Goal: Transaction & Acquisition: Purchase product/service

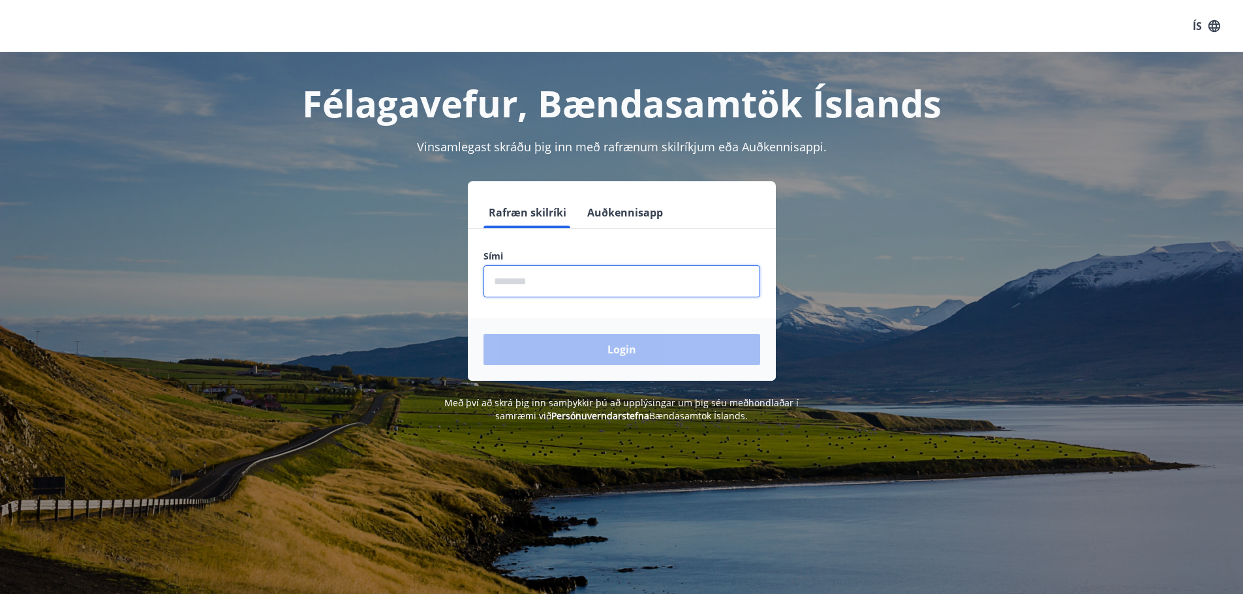
click at [558, 288] on input "phone" at bounding box center [621, 282] width 277 height 32
type input "********"
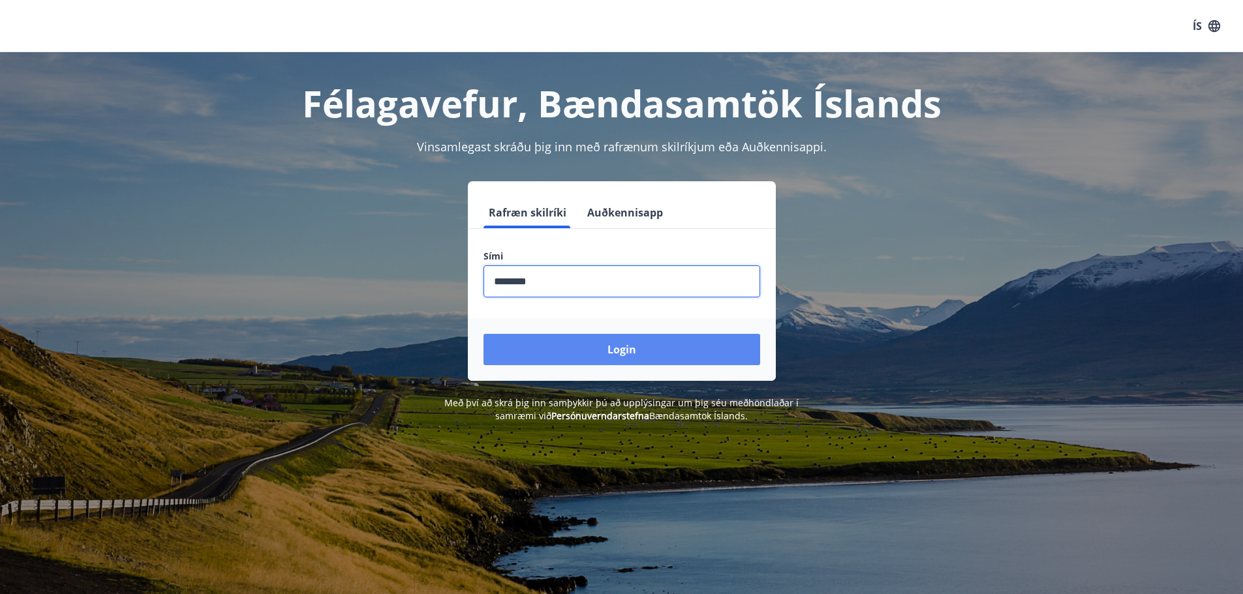
click at [585, 356] on button "Login" at bounding box center [621, 349] width 277 height 31
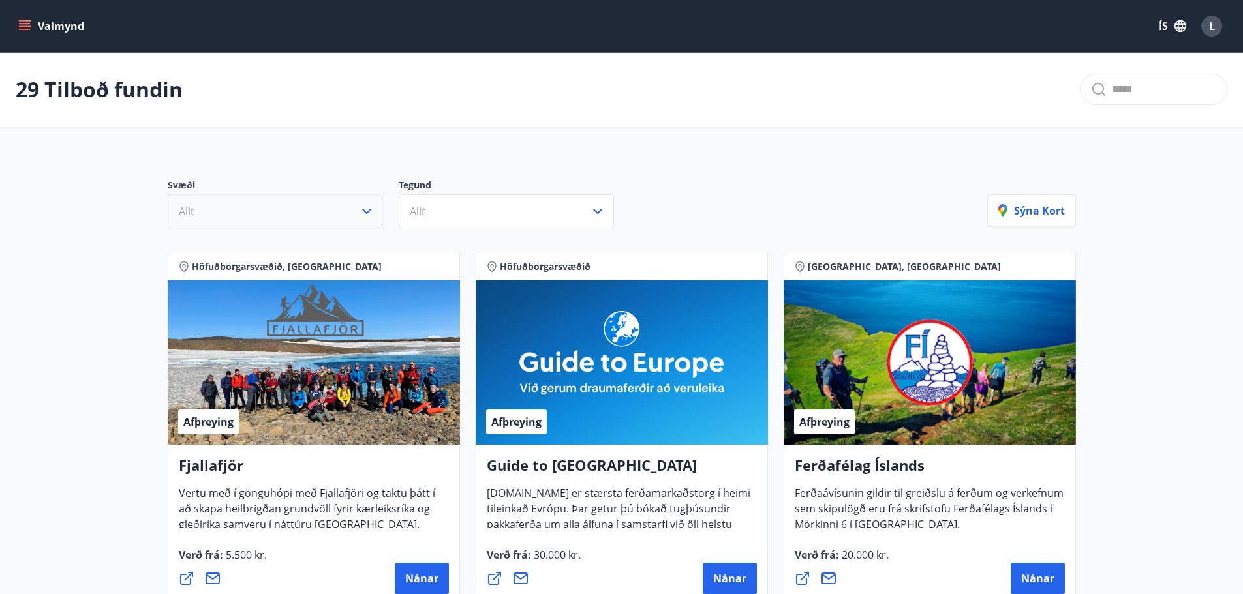
click at [369, 218] on icon "button" at bounding box center [367, 212] width 16 height 16
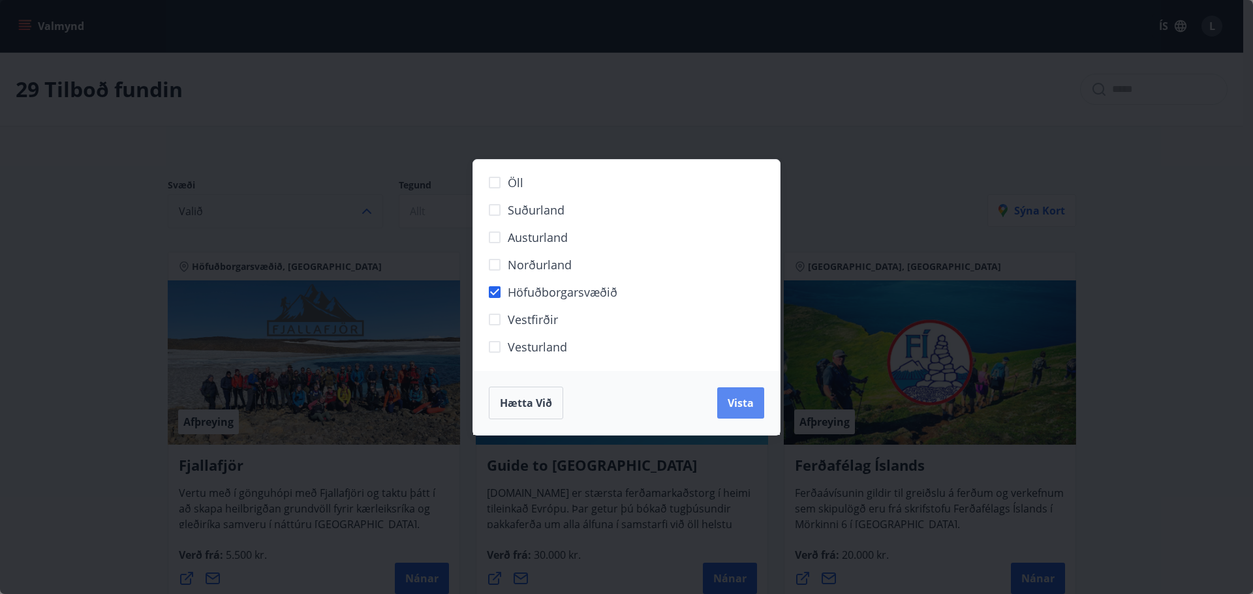
drag, startPoint x: 736, startPoint y: 412, endPoint x: 726, endPoint y: 397, distance: 18.5
click at [736, 412] on button "Vista" at bounding box center [740, 403] width 47 height 31
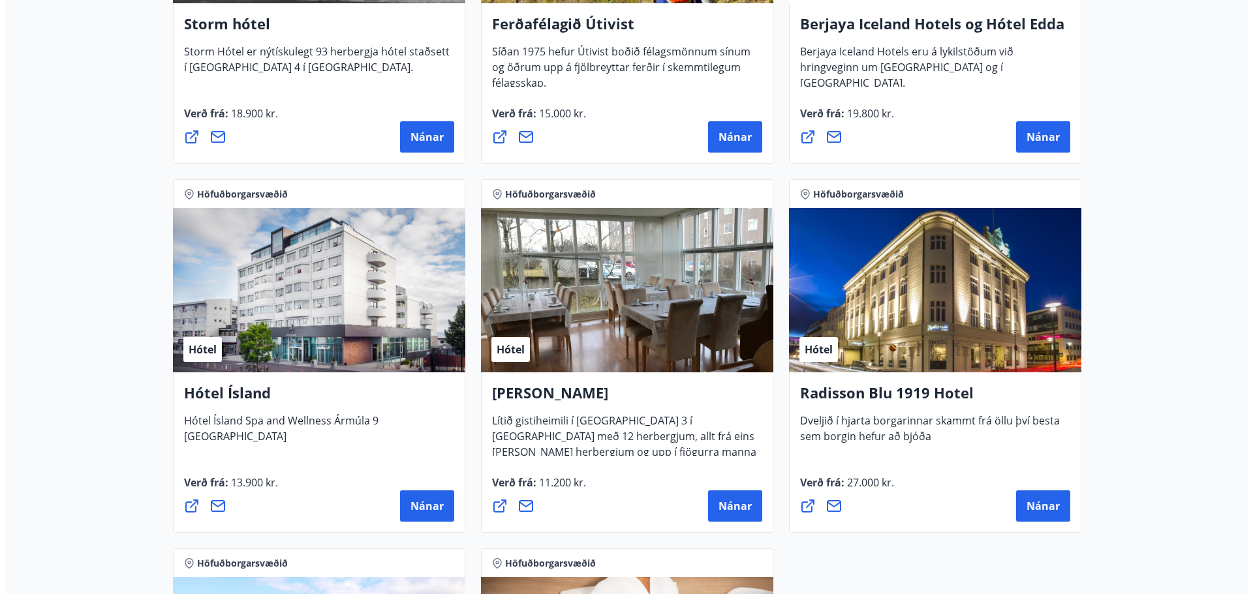
scroll to position [848, 0]
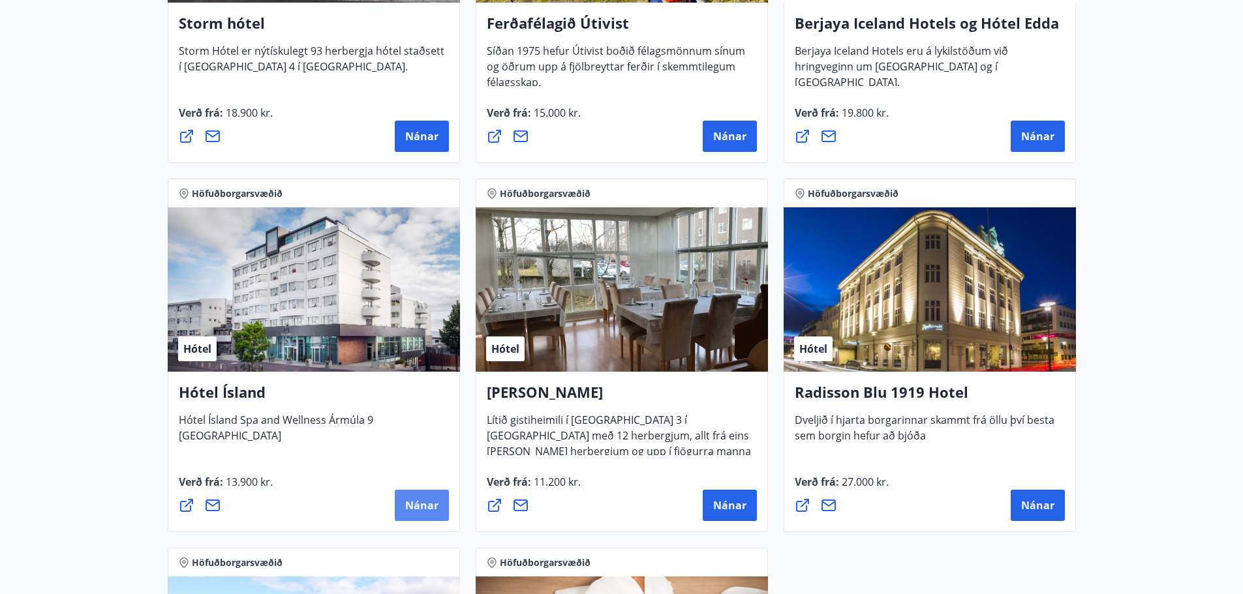
click at [433, 501] on span "Nánar" at bounding box center [421, 505] width 33 height 14
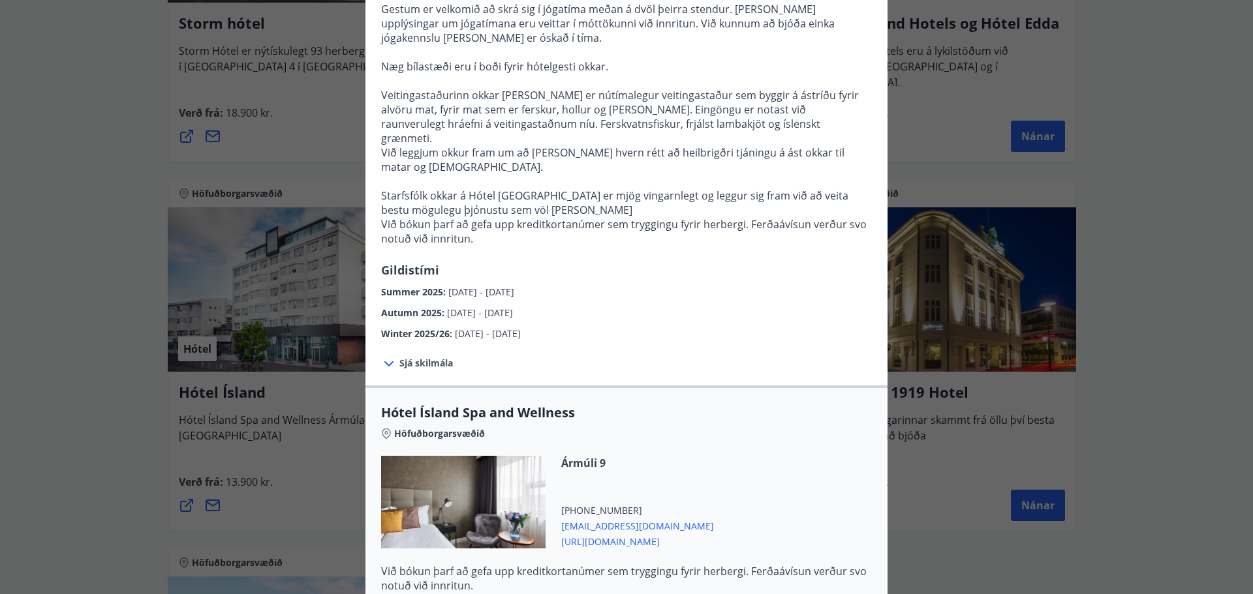
scroll to position [391, 0]
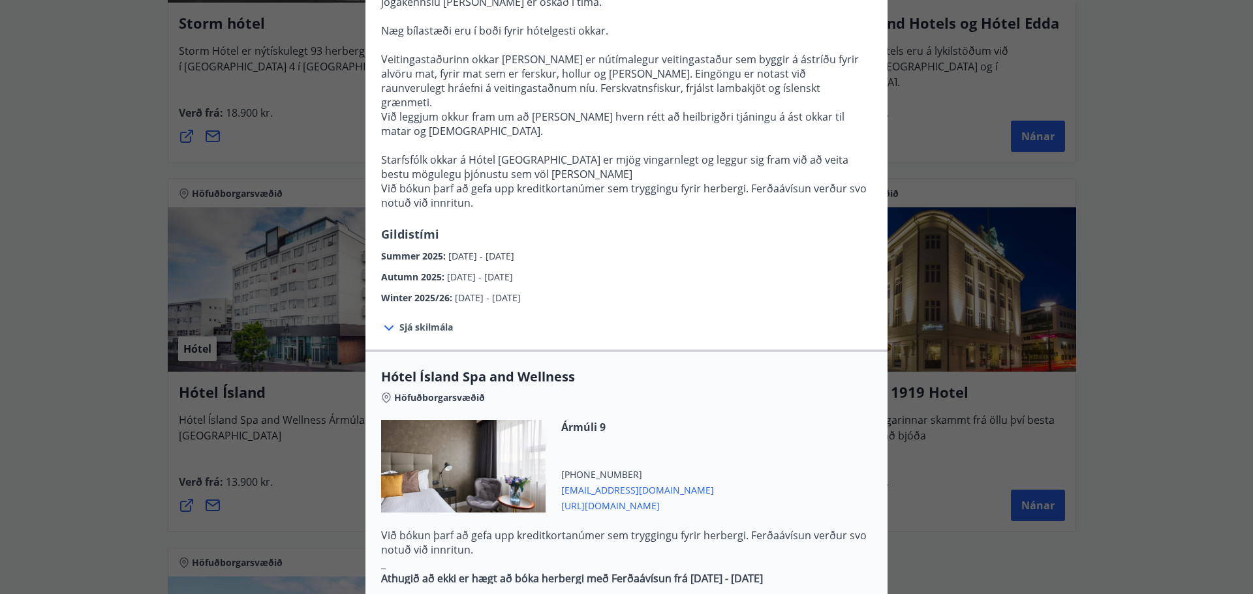
click at [412, 321] on span "Sjá skilmála" at bounding box center [425, 327] width 53 height 13
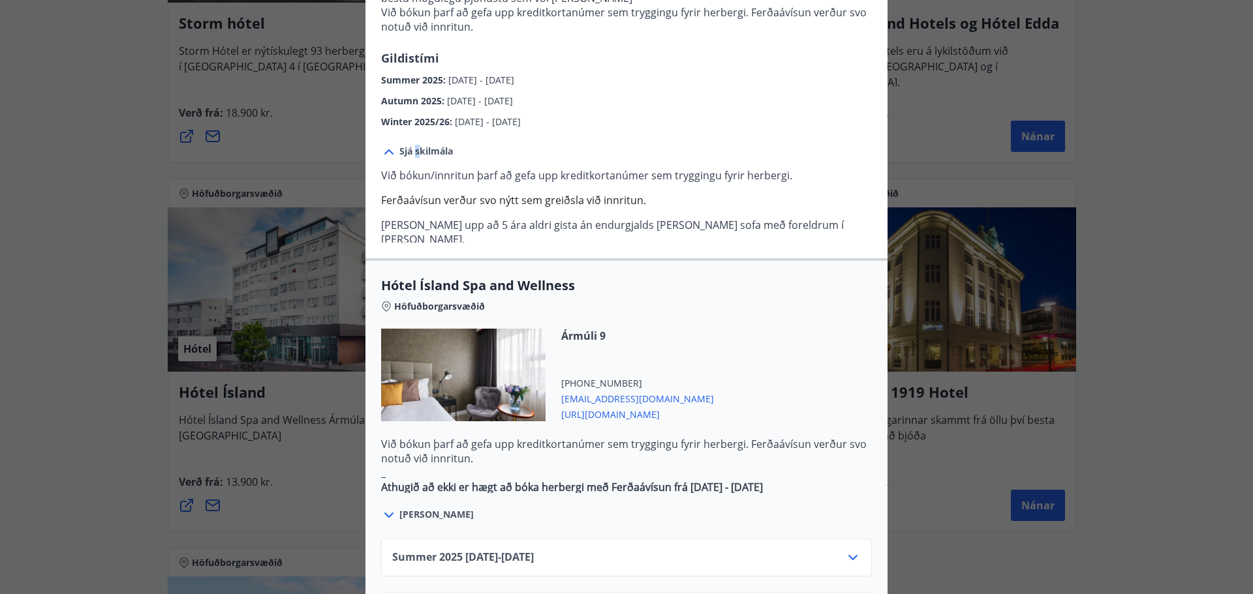
scroll to position [587, 0]
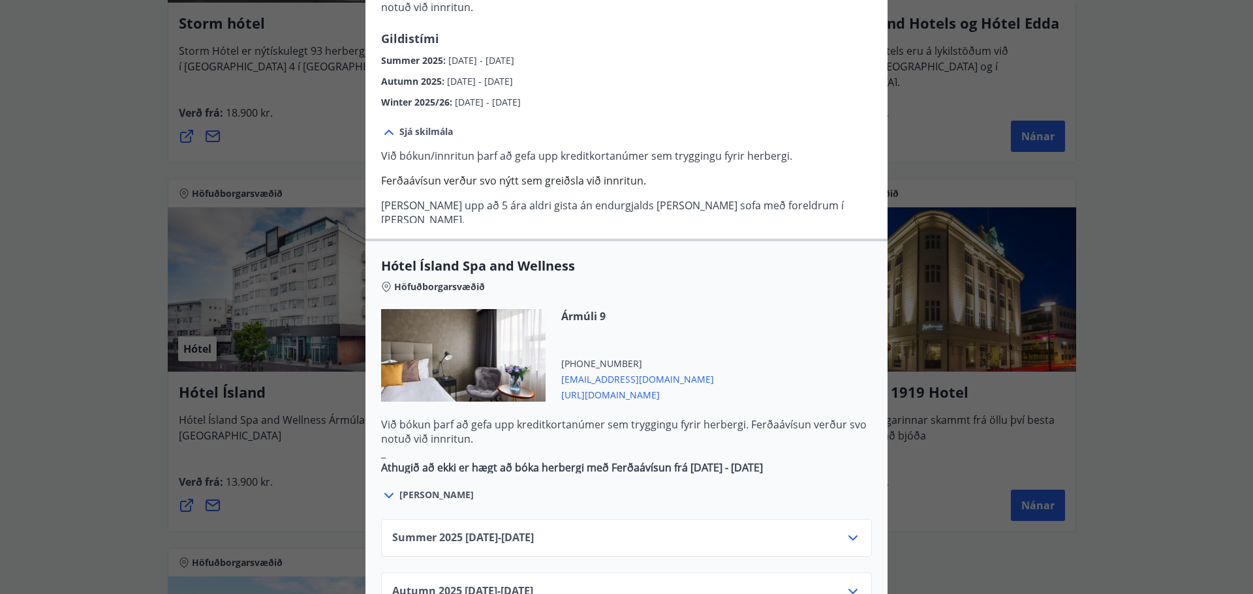
click at [554, 530] on div "Summer [PHONE_NUMBER][DATE] - [DATE]" at bounding box center [626, 543] width 468 height 26
click at [845, 530] on icon at bounding box center [853, 538] width 16 height 16
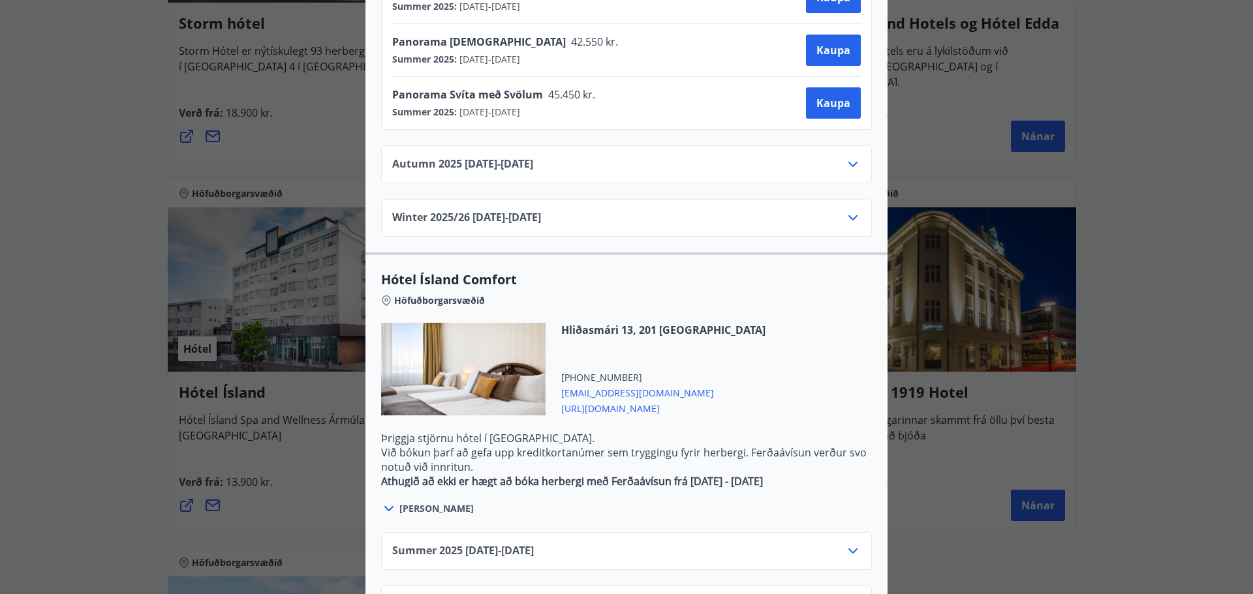
scroll to position [1305, 0]
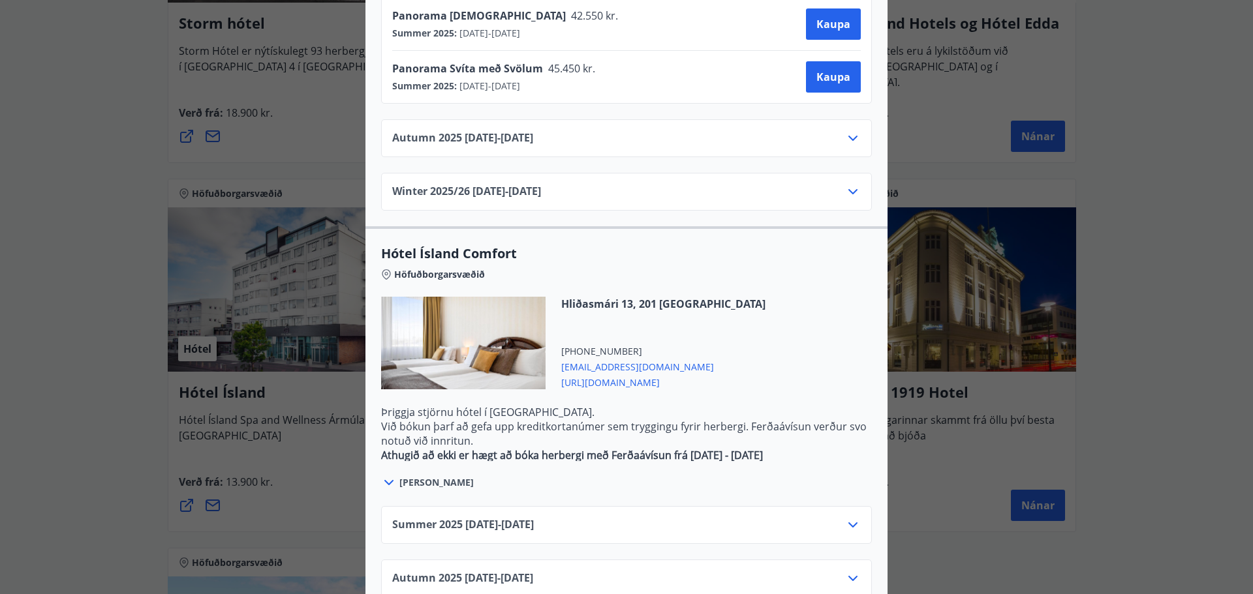
click at [830, 517] on div "Summer [PHONE_NUMBER][DATE] - [DATE]" at bounding box center [626, 530] width 468 height 26
click at [845, 517] on icon at bounding box center [853, 525] width 16 height 16
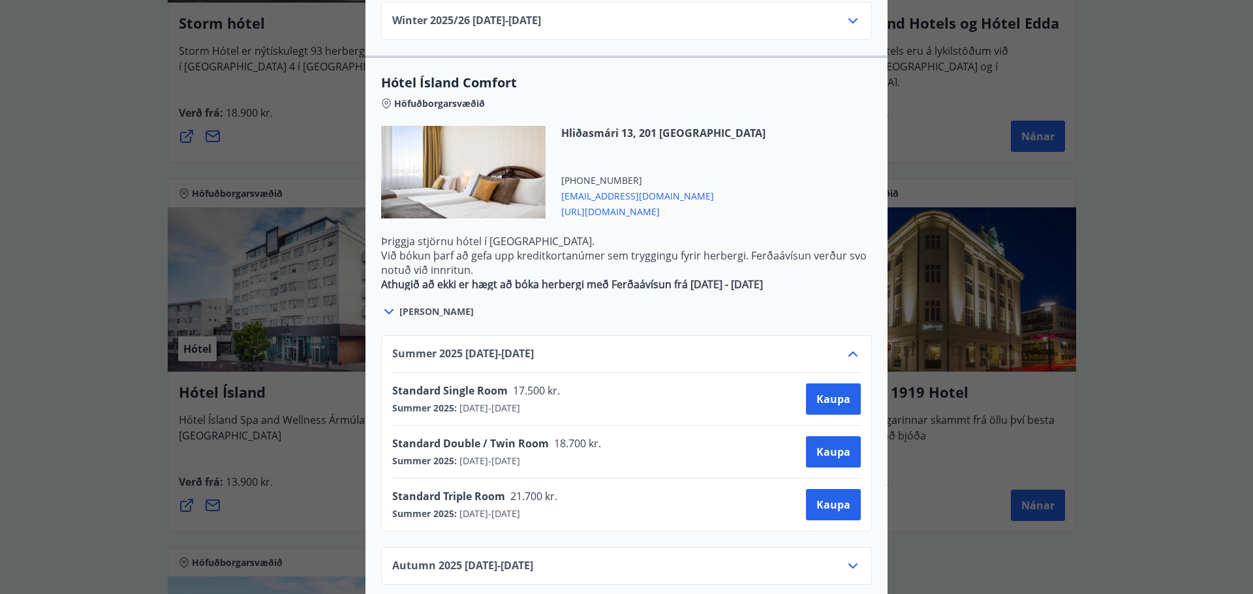
scroll to position [1500, 0]
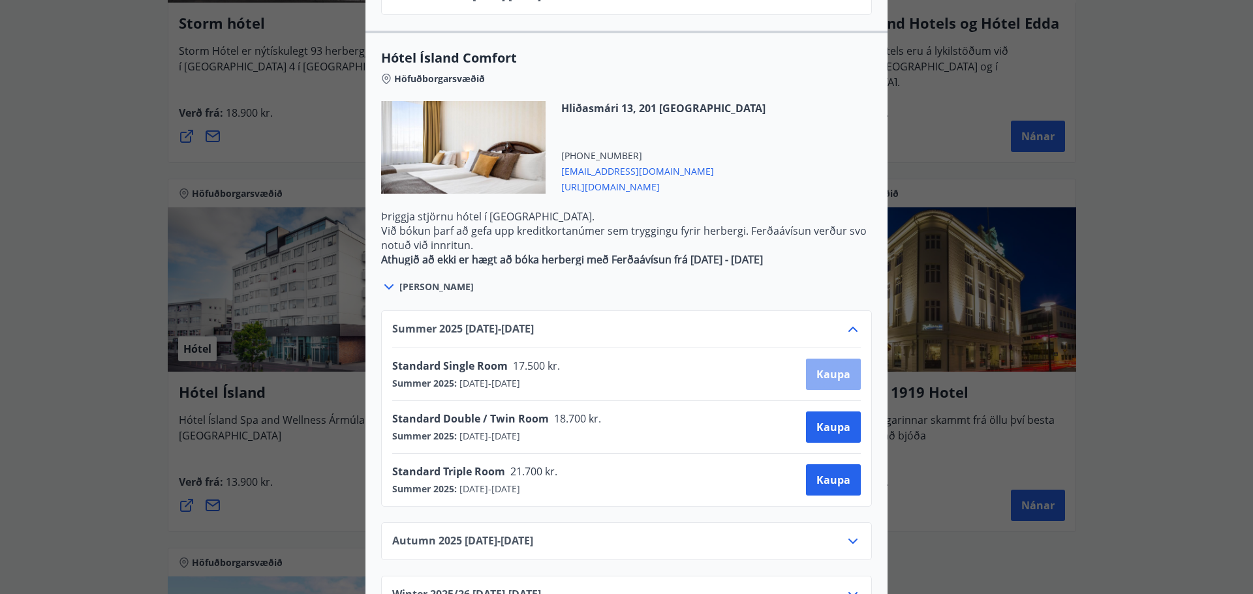
click at [819, 367] on span "Kaupa" at bounding box center [833, 374] width 34 height 14
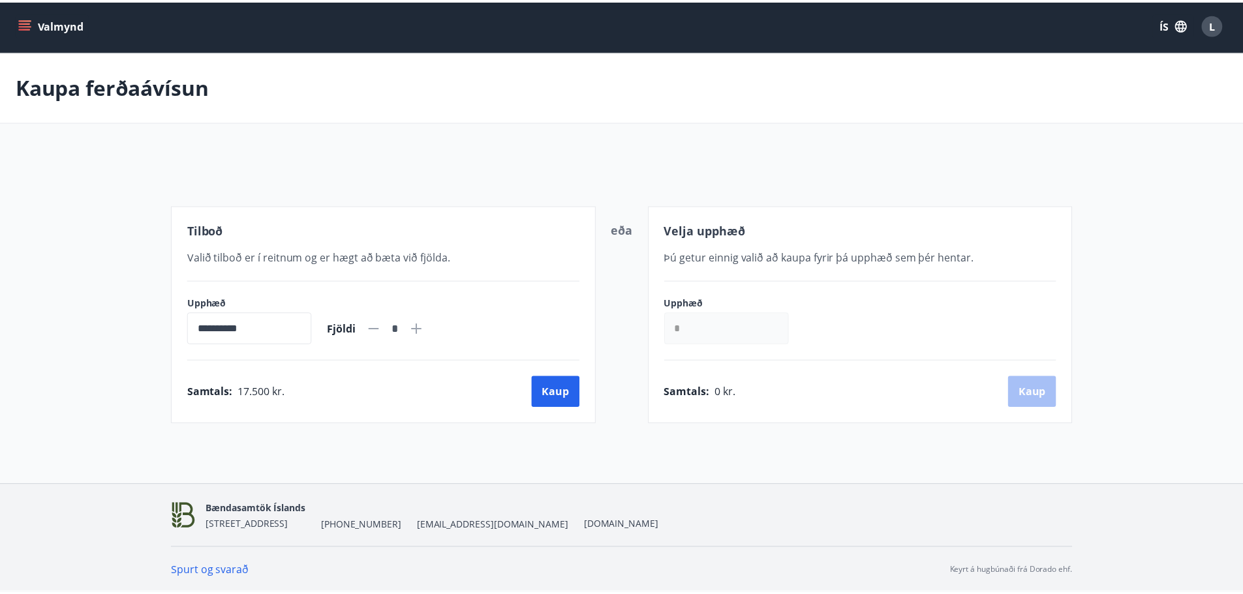
scroll to position [2, 0]
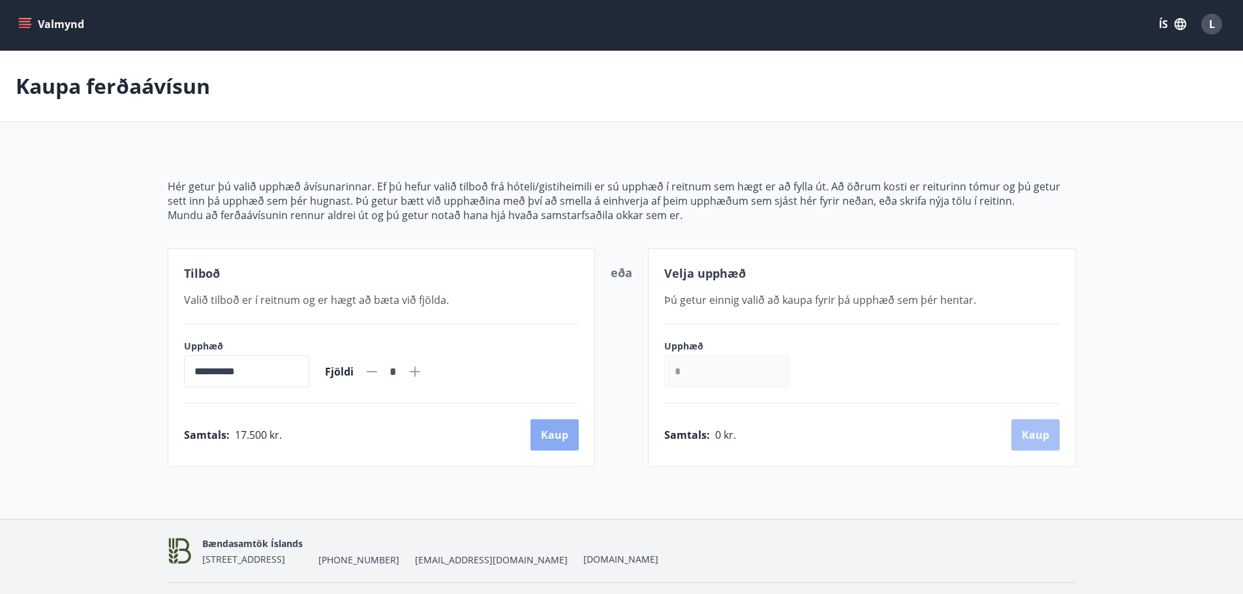
click at [562, 436] on button "Kaup" at bounding box center [554, 434] width 48 height 31
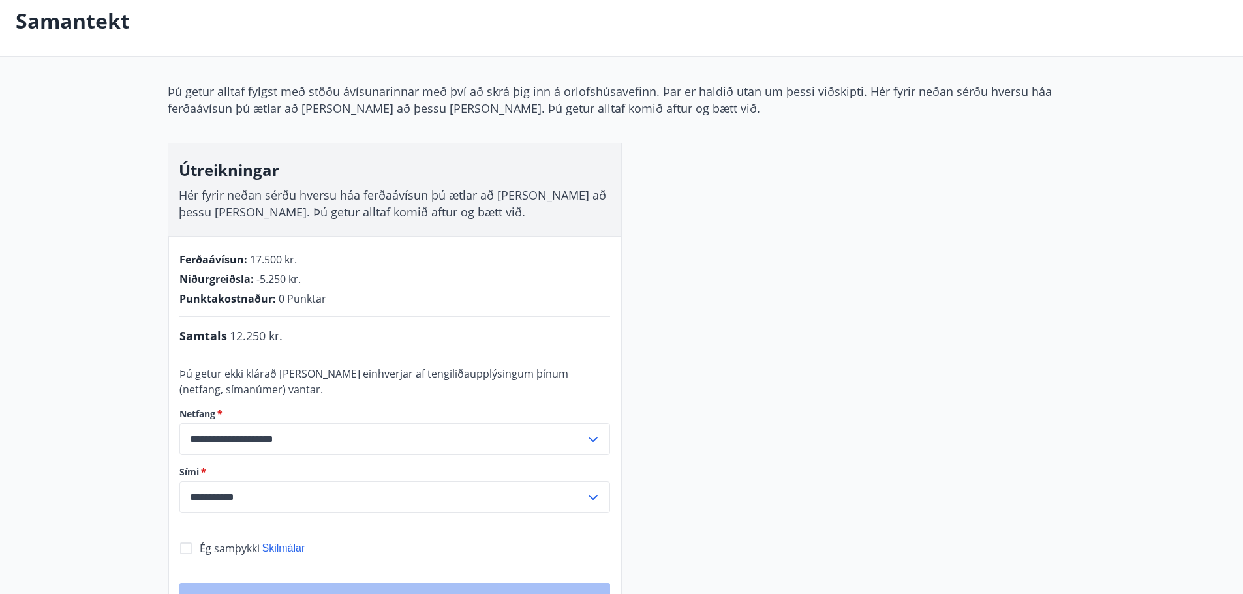
scroll to position [2, 0]
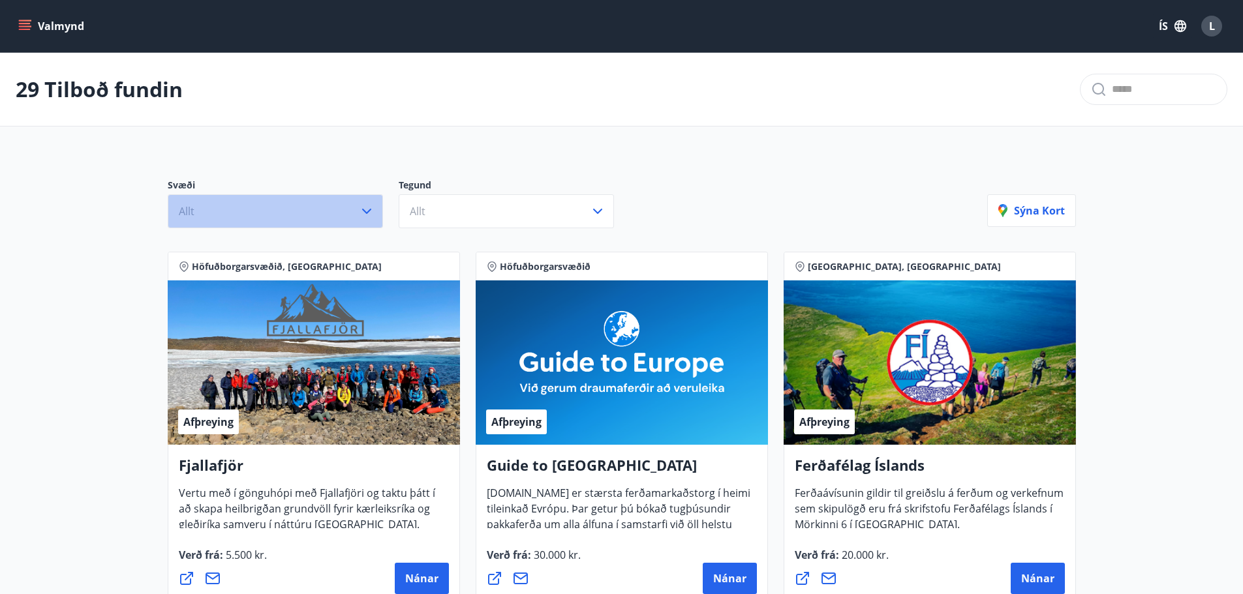
click at [365, 215] on icon "button" at bounding box center [367, 212] width 16 height 16
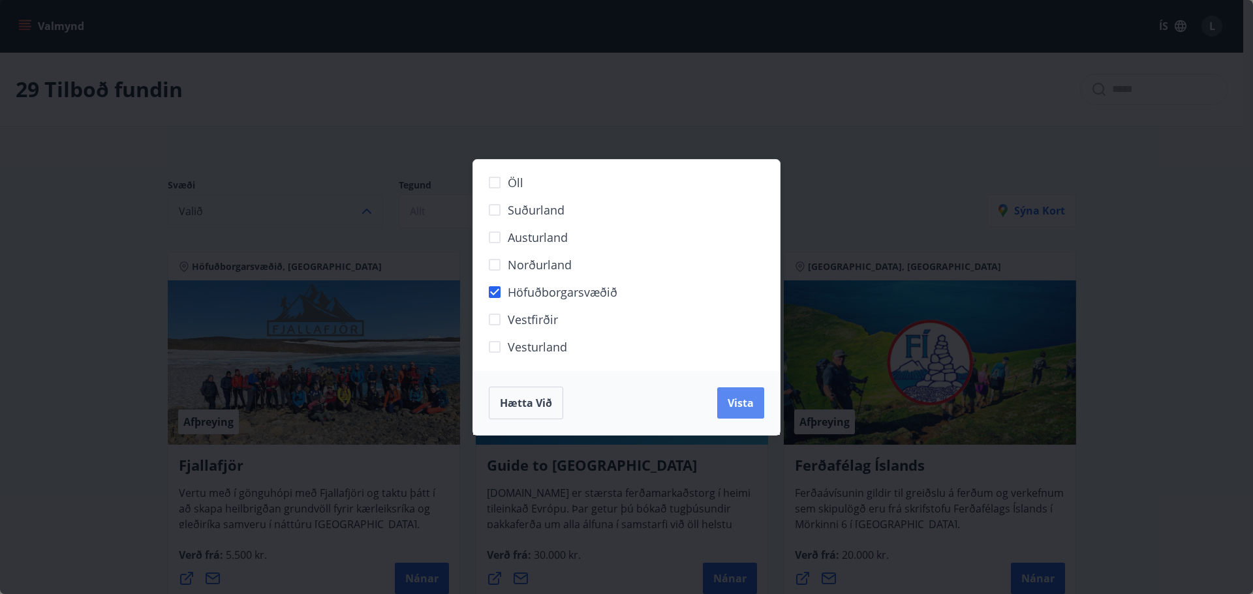
click at [743, 409] on span "Vista" at bounding box center [740, 403] width 26 height 14
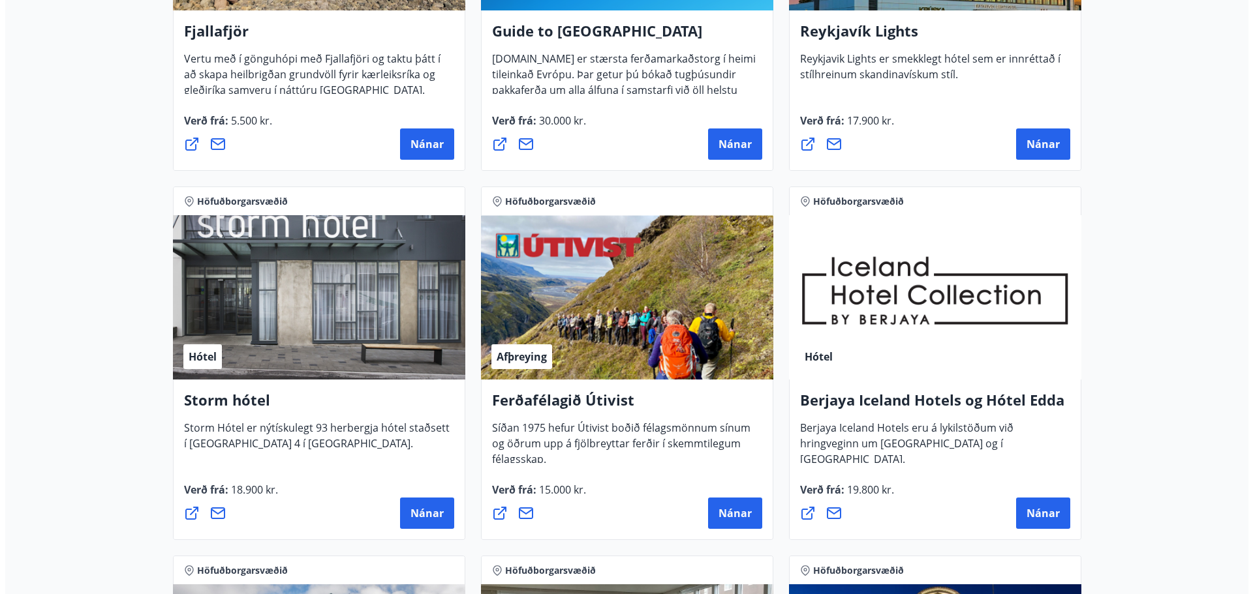
scroll to position [412, 0]
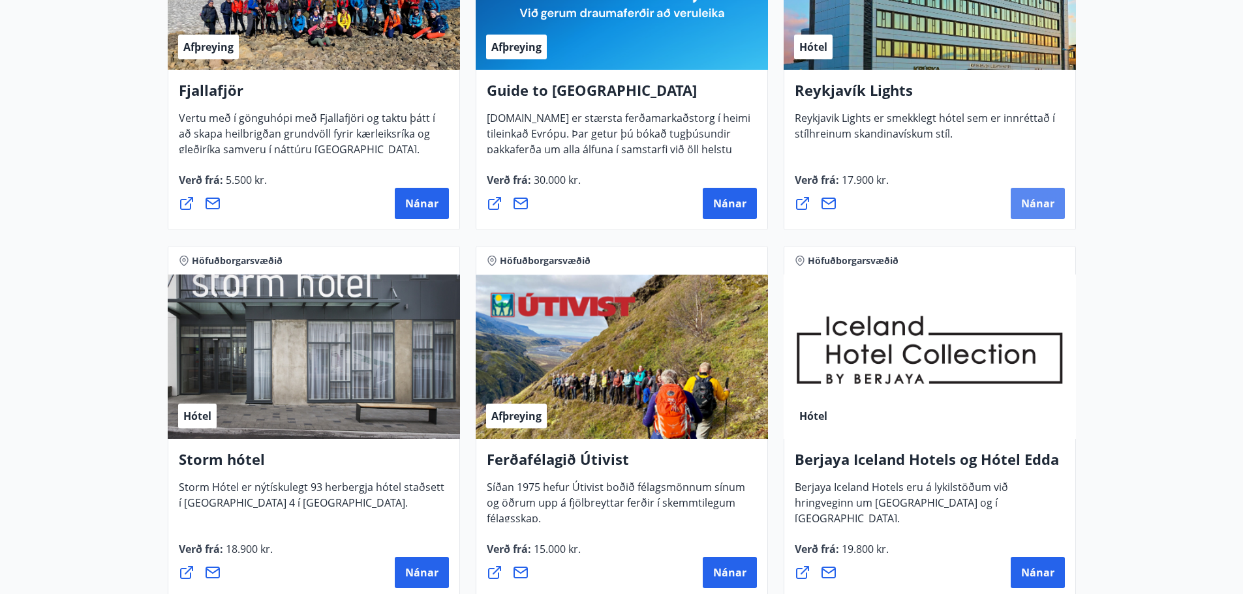
click at [1042, 207] on span "Nánar" at bounding box center [1037, 203] width 33 height 14
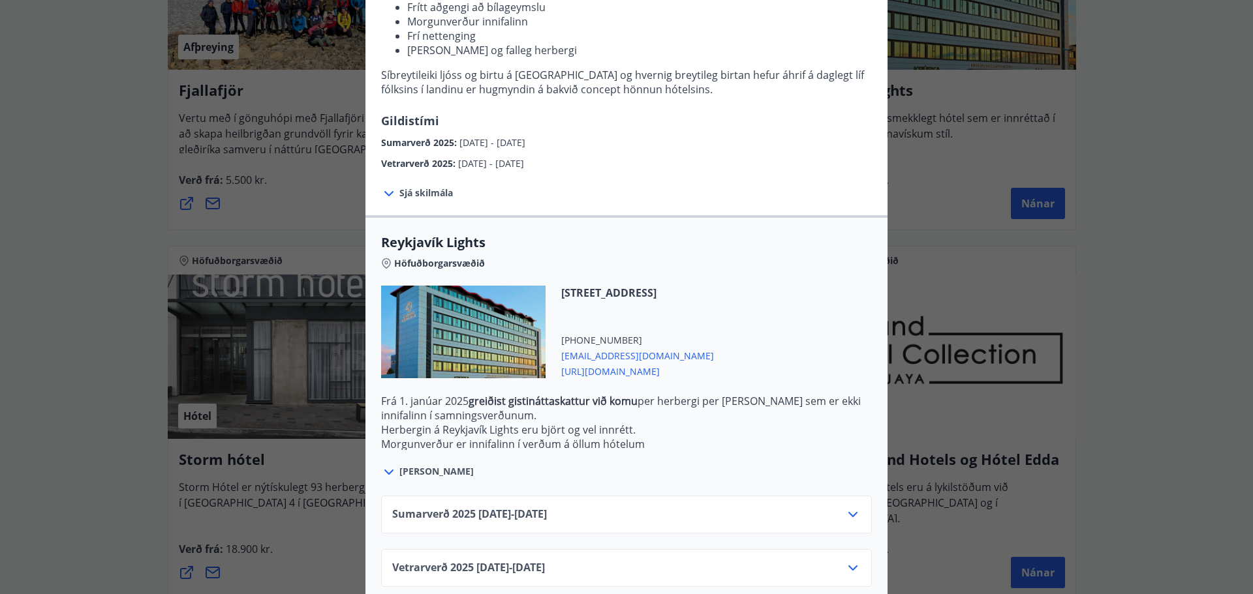
scroll to position [228, 0]
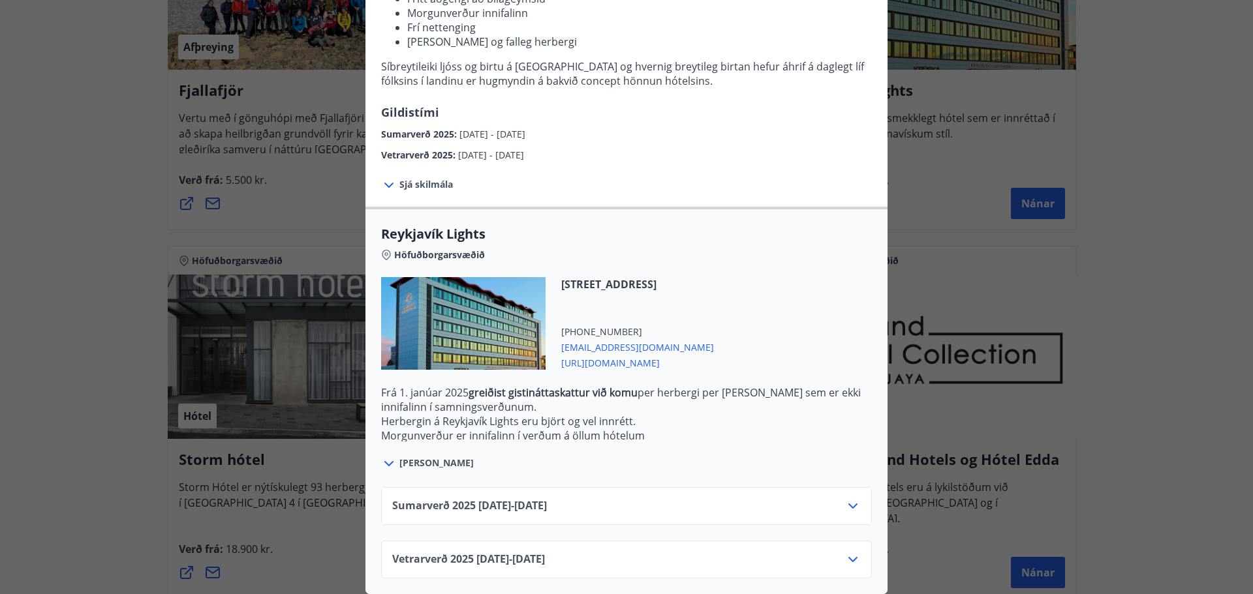
click at [543, 500] on span "Sumarverð [PHONE_NUMBER][DATE] - [DATE]" at bounding box center [469, 506] width 155 height 16
click at [851, 504] on icon at bounding box center [852, 506] width 9 height 5
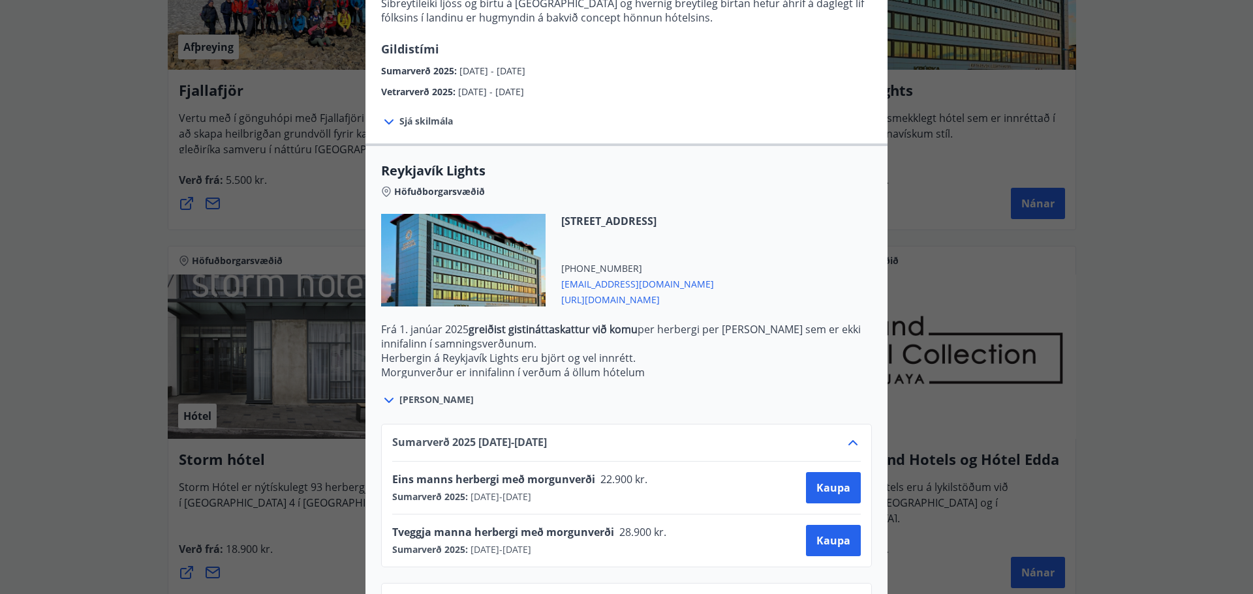
scroll to position [334, 0]
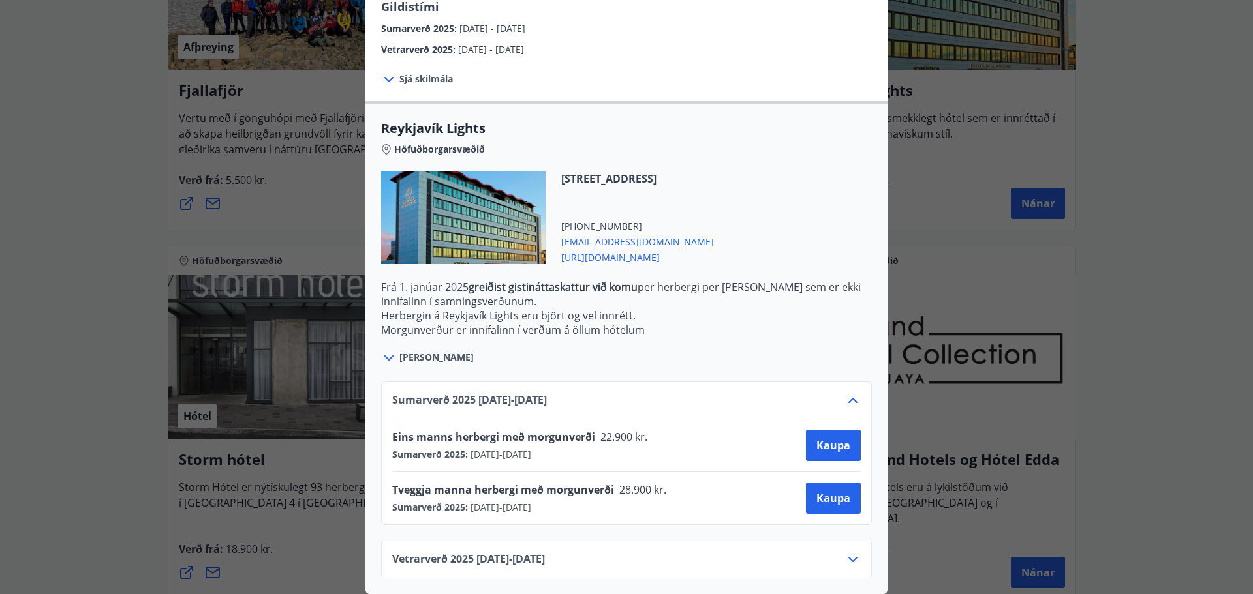
click at [847, 552] on icon at bounding box center [853, 560] width 16 height 16
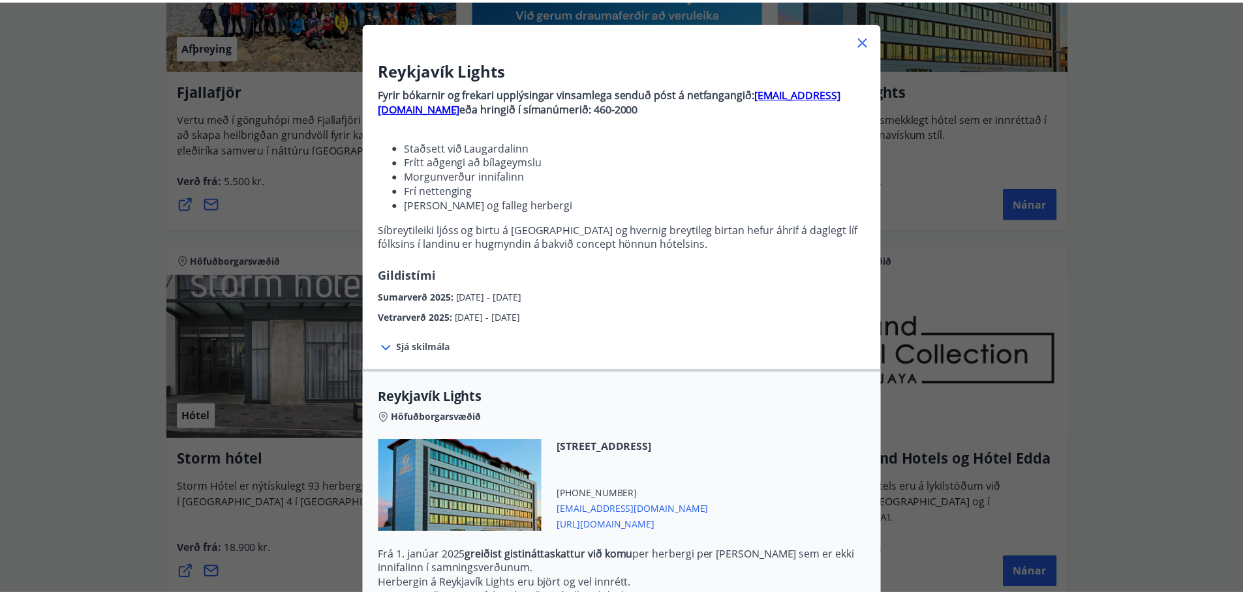
scroll to position [0, 0]
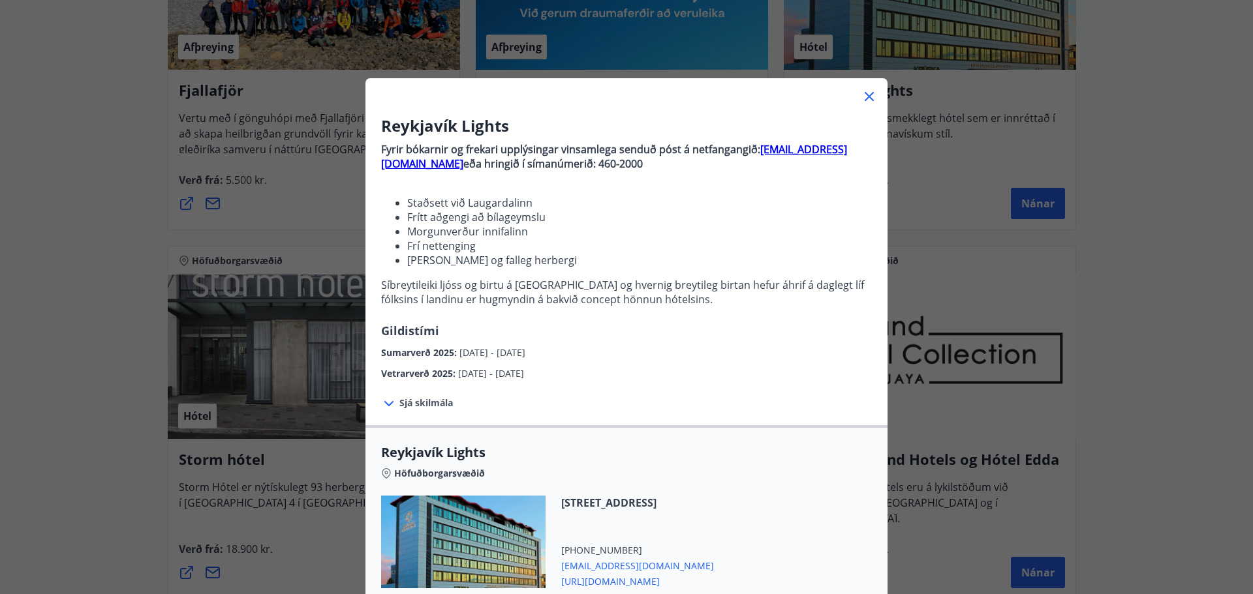
click at [864, 93] on icon at bounding box center [869, 97] width 16 height 16
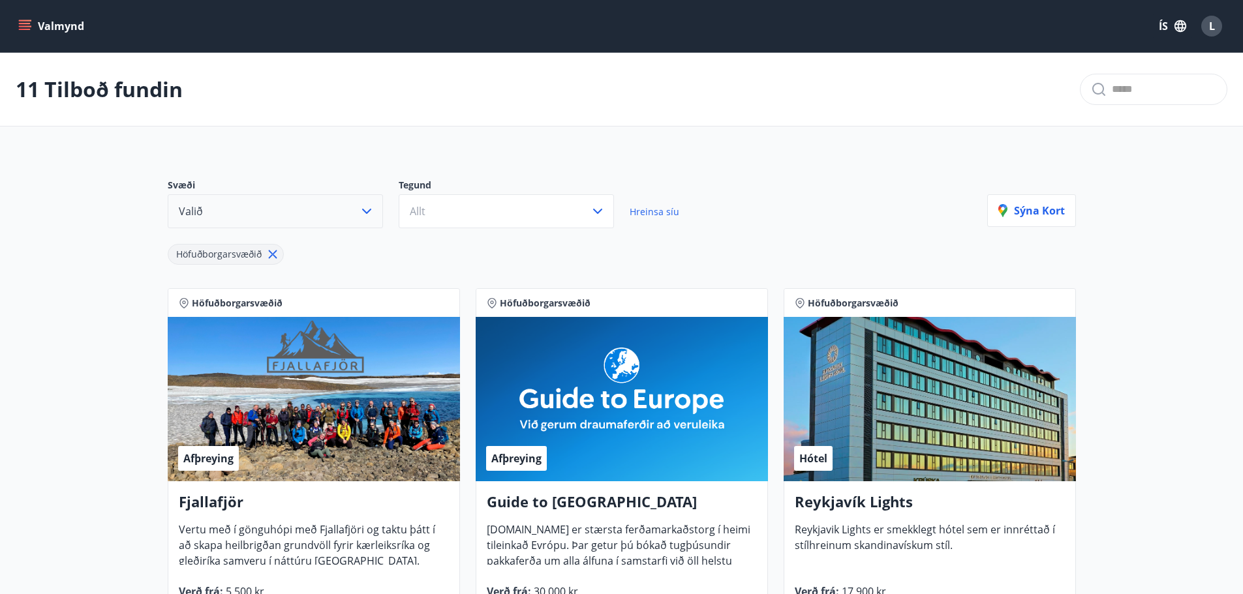
click at [22, 26] on icon "menu" at bounding box center [26, 25] width 14 height 1
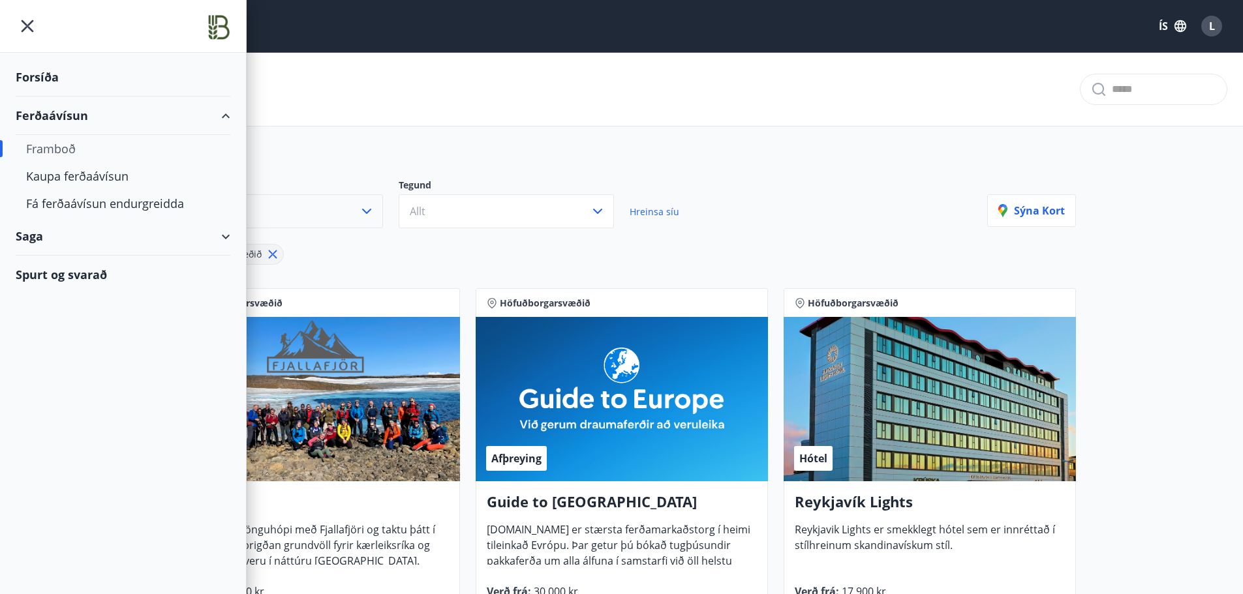
click at [228, 235] on div "Saga" at bounding box center [123, 236] width 215 height 38
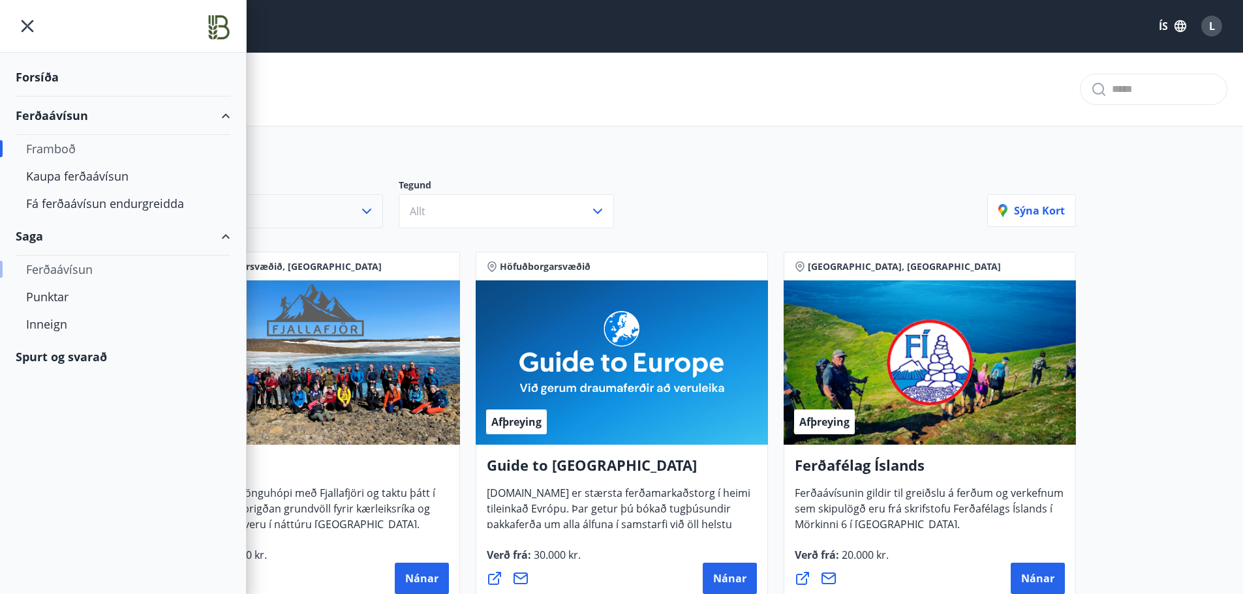
click at [67, 268] on div "Ferðaávísun" at bounding box center [123, 269] width 194 height 27
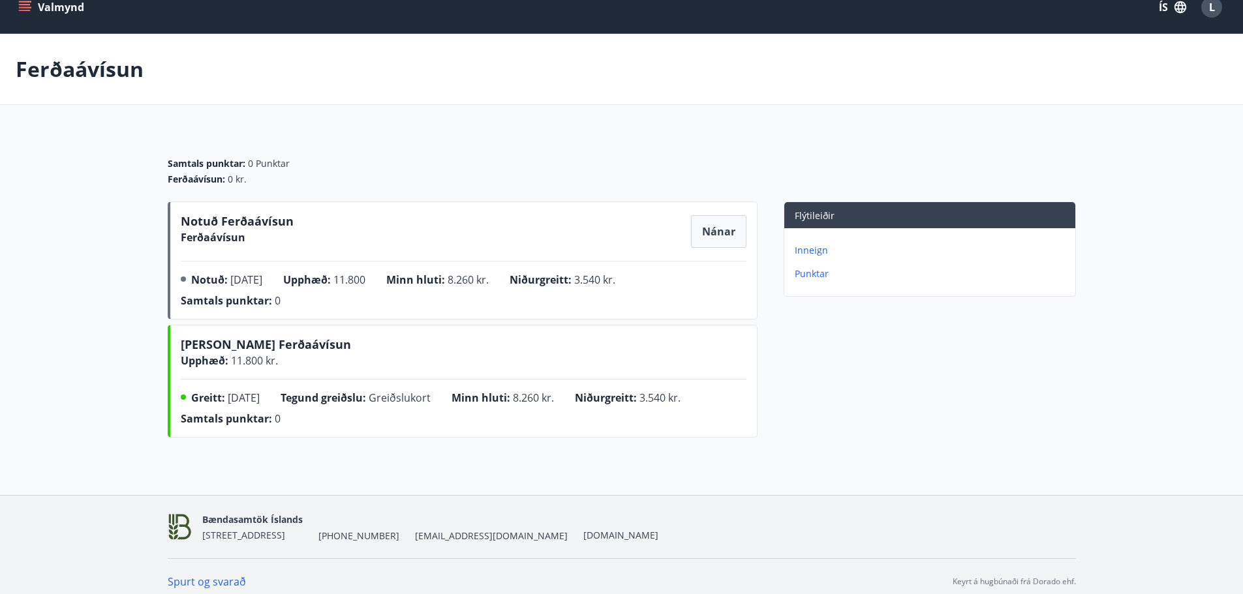
scroll to position [29, 0]
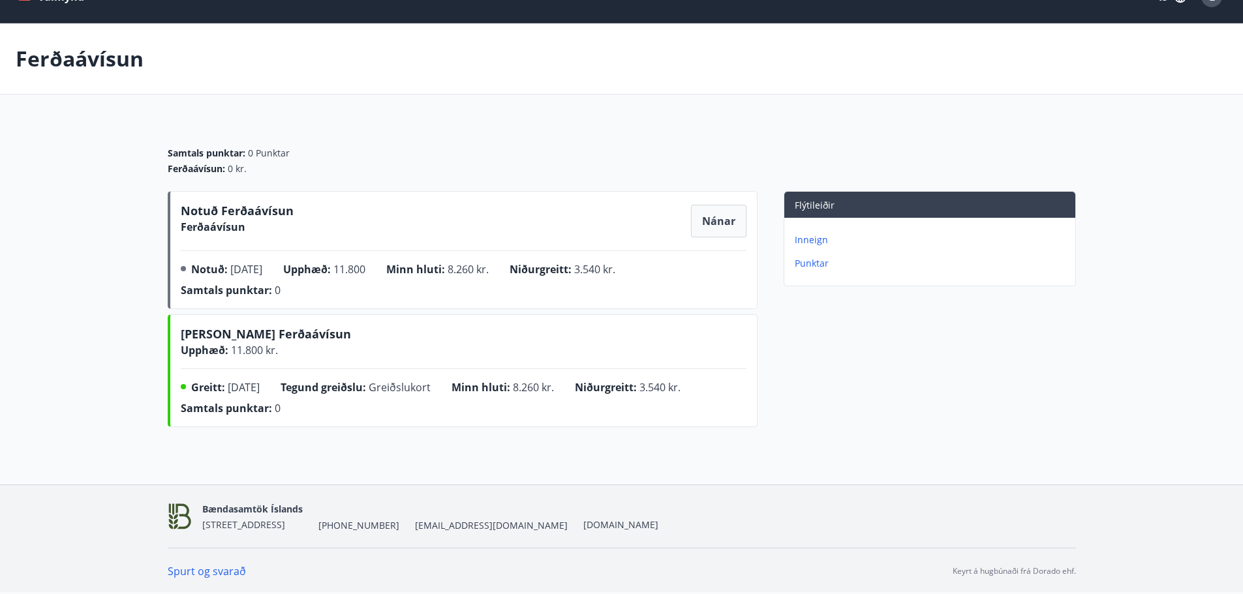
click at [809, 236] on p "Inneign" at bounding box center [932, 240] width 275 height 13
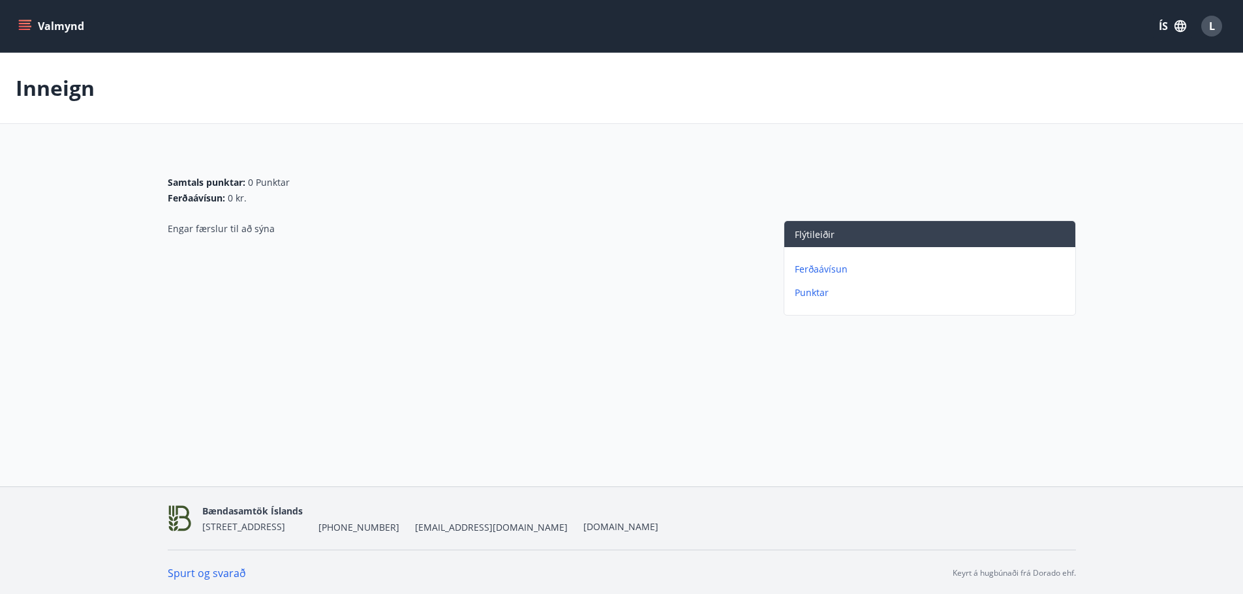
click at [803, 293] on p "Punktar" at bounding box center [932, 292] width 275 height 13
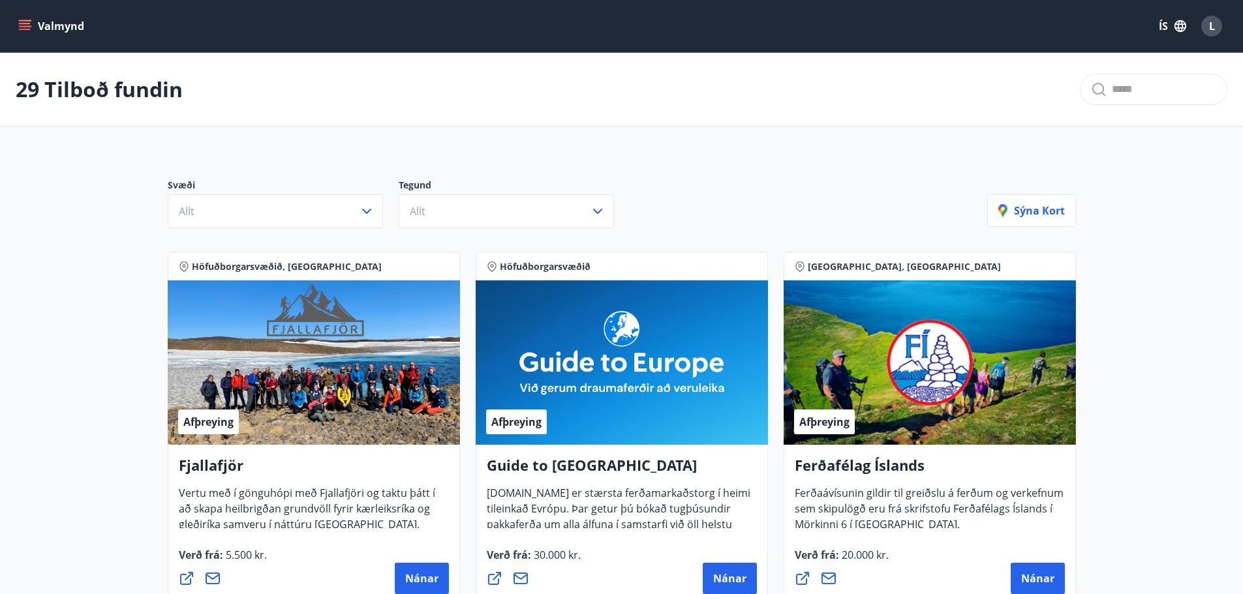
click at [27, 22] on icon "menu" at bounding box center [24, 26] width 13 height 13
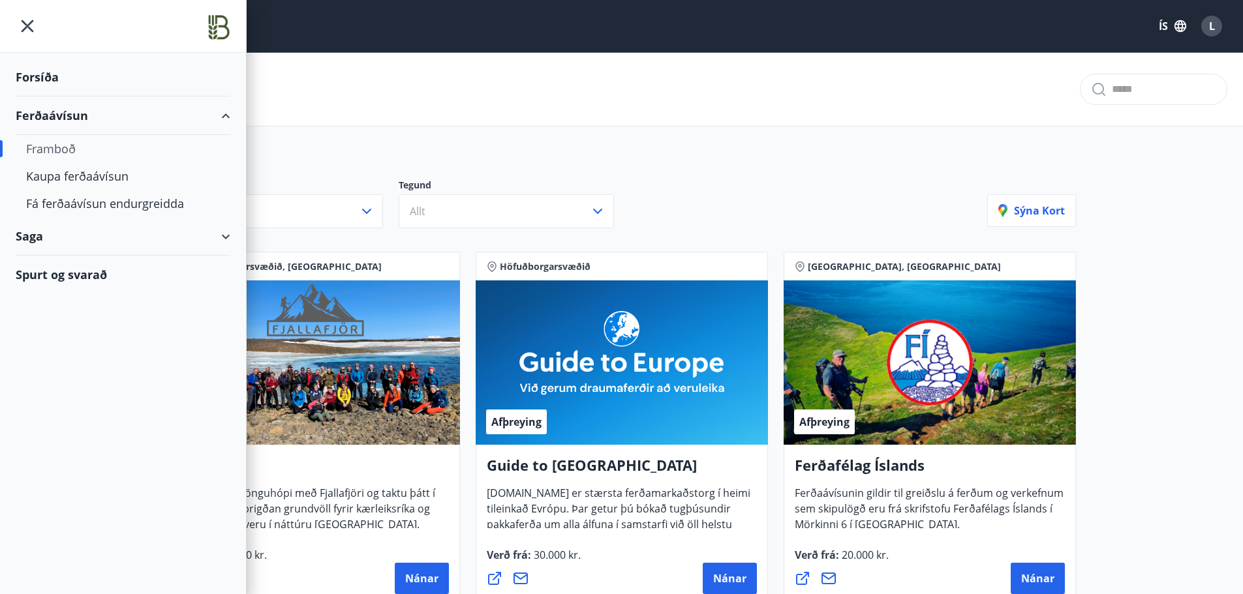
click at [62, 275] on div "Spurt og svarað" at bounding box center [123, 275] width 215 height 38
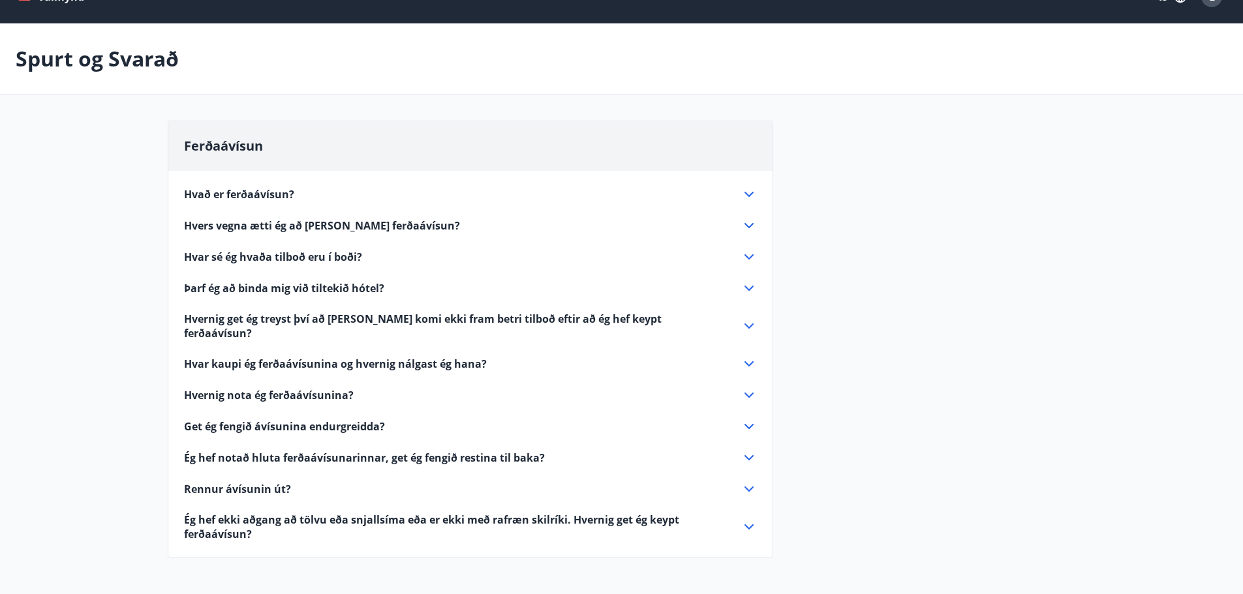
scroll to position [27, 0]
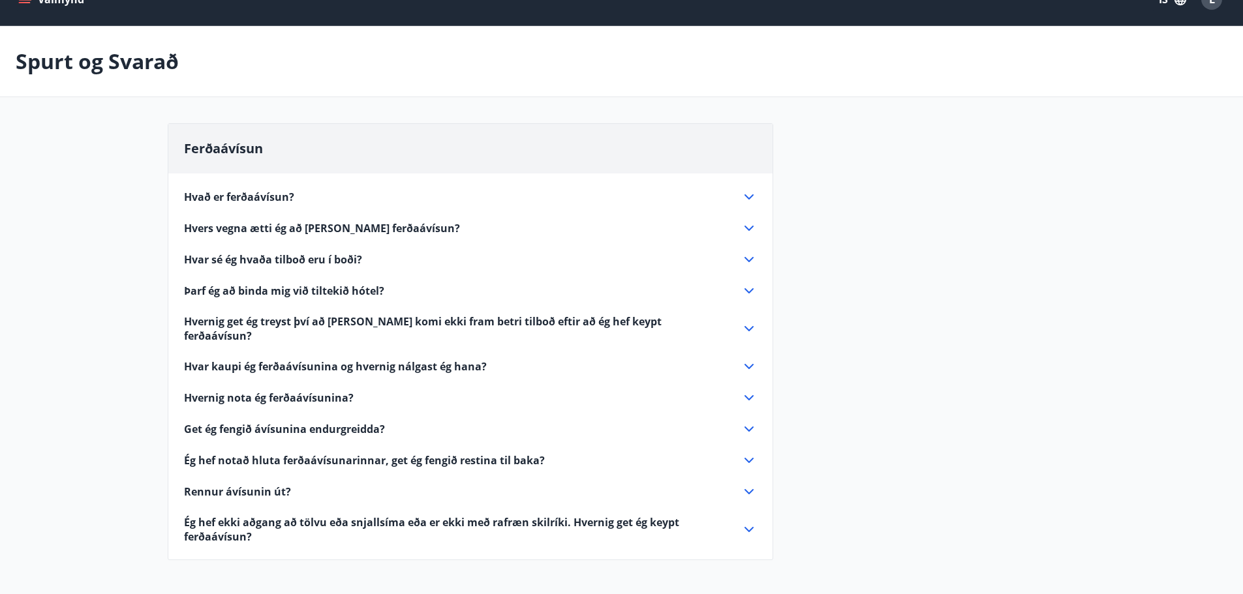
click at [748, 195] on icon at bounding box center [749, 197] width 16 height 16
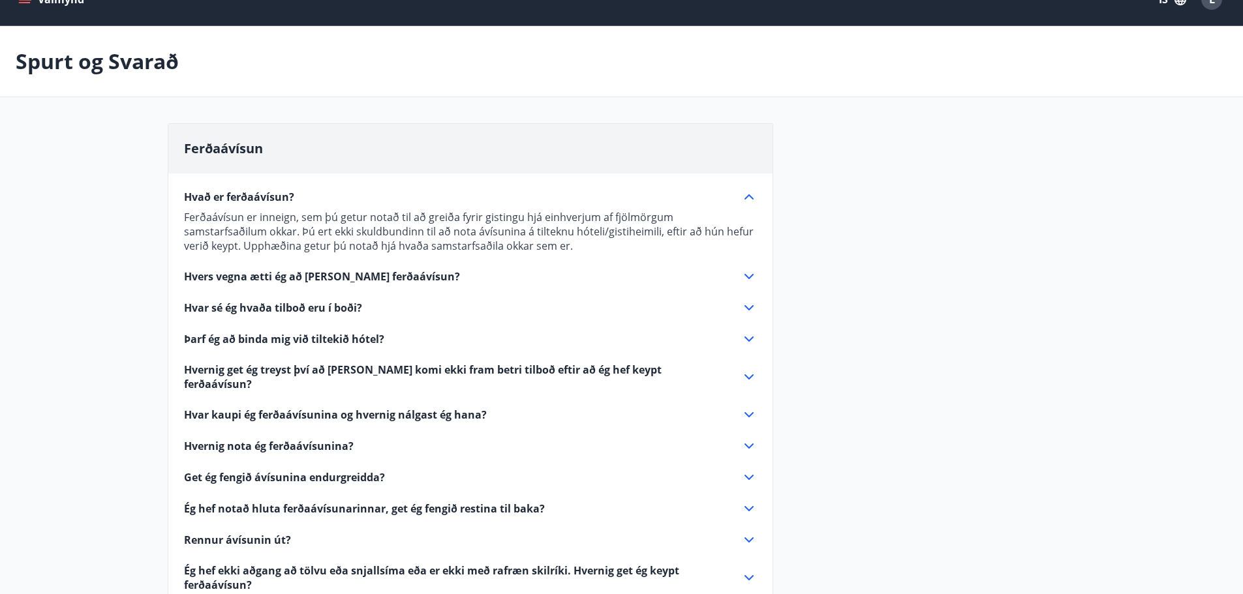
click at [749, 275] on icon at bounding box center [749, 277] width 16 height 16
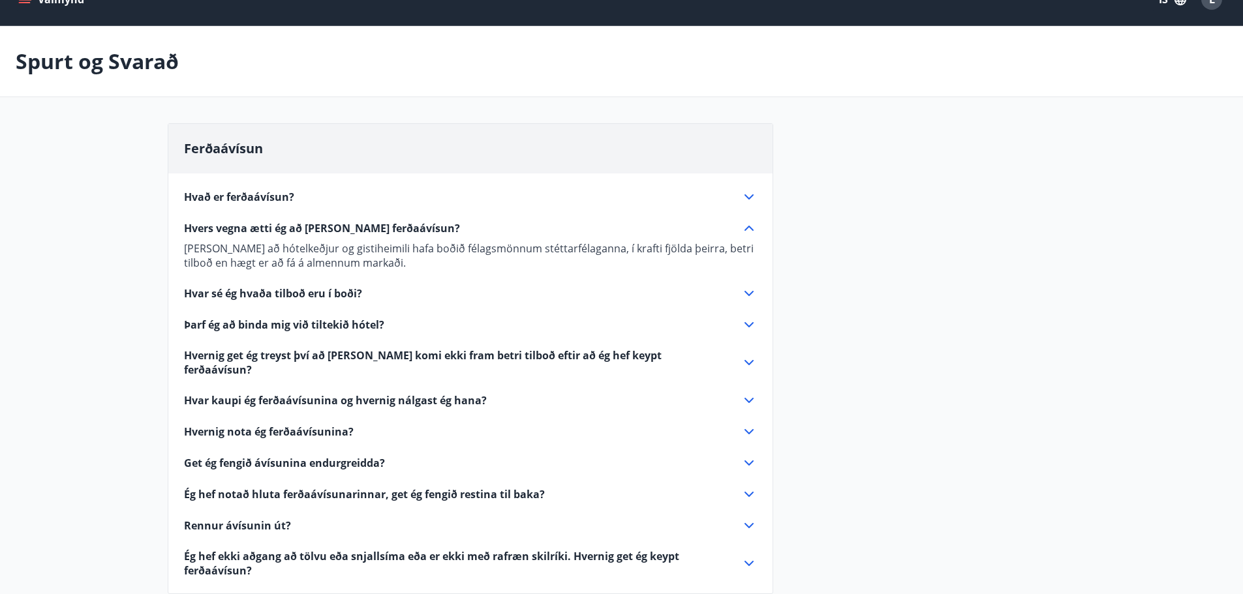
click at [746, 293] on icon at bounding box center [748, 293] width 9 height 5
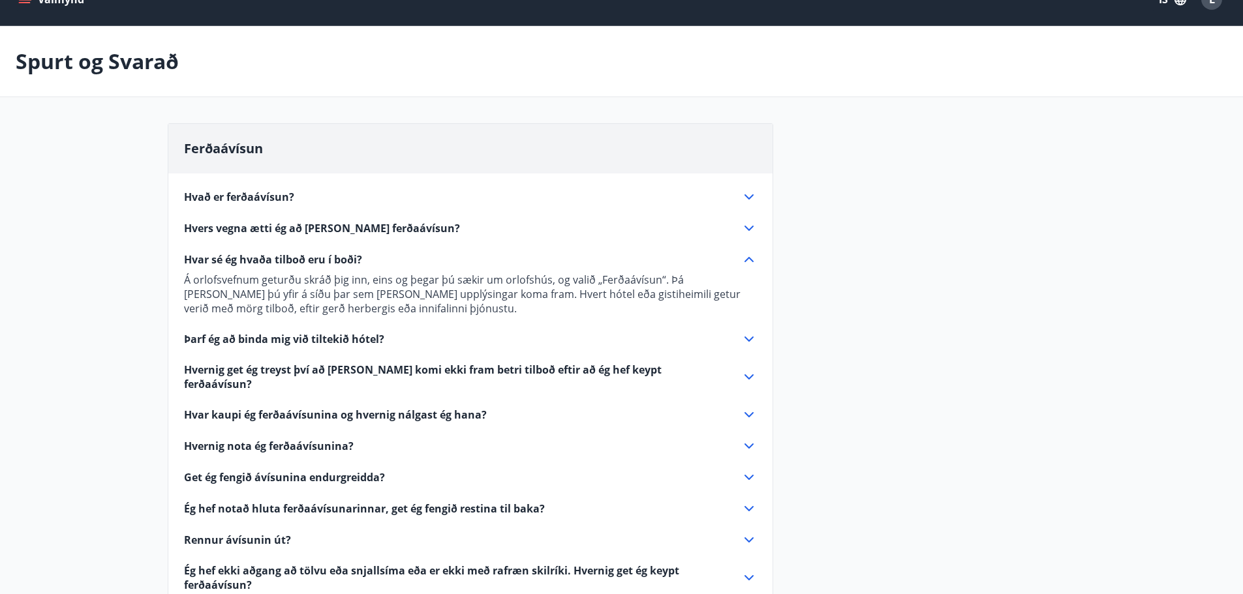
click at [748, 338] on icon at bounding box center [749, 339] width 16 height 16
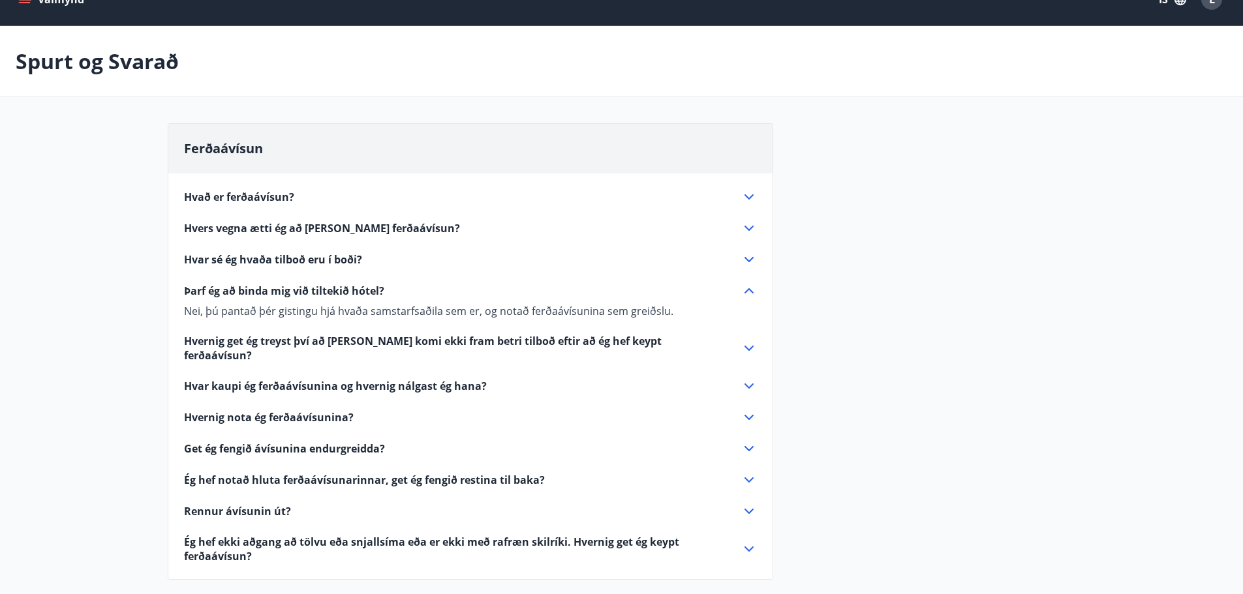
click at [752, 342] on icon at bounding box center [749, 349] width 16 height 16
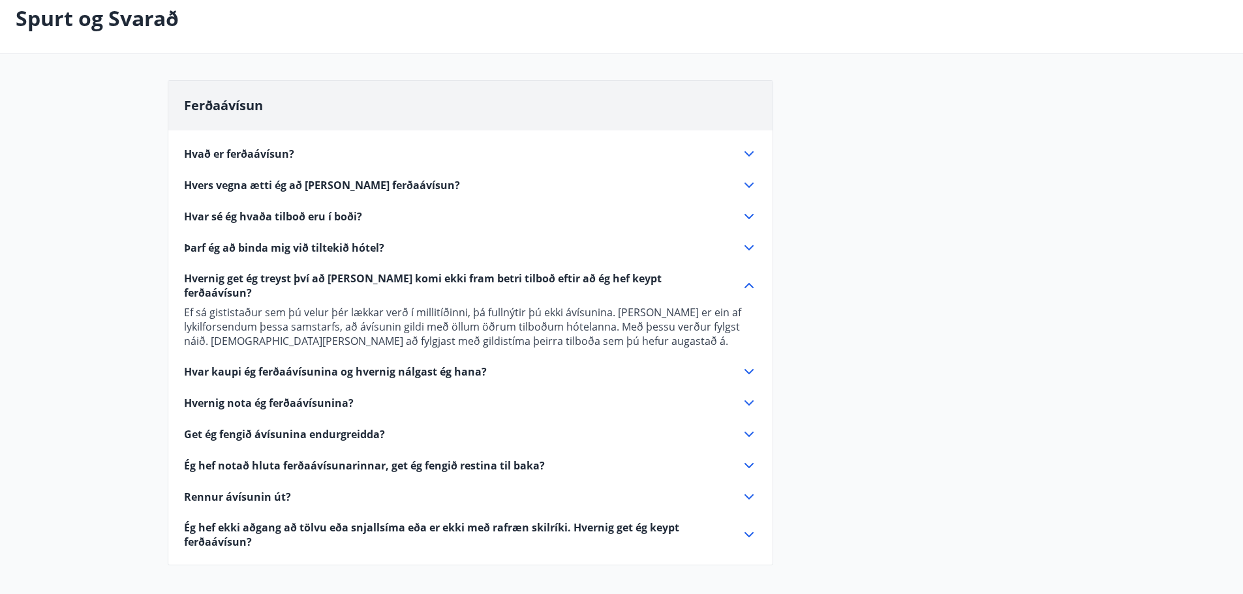
scroll to position [92, 0]
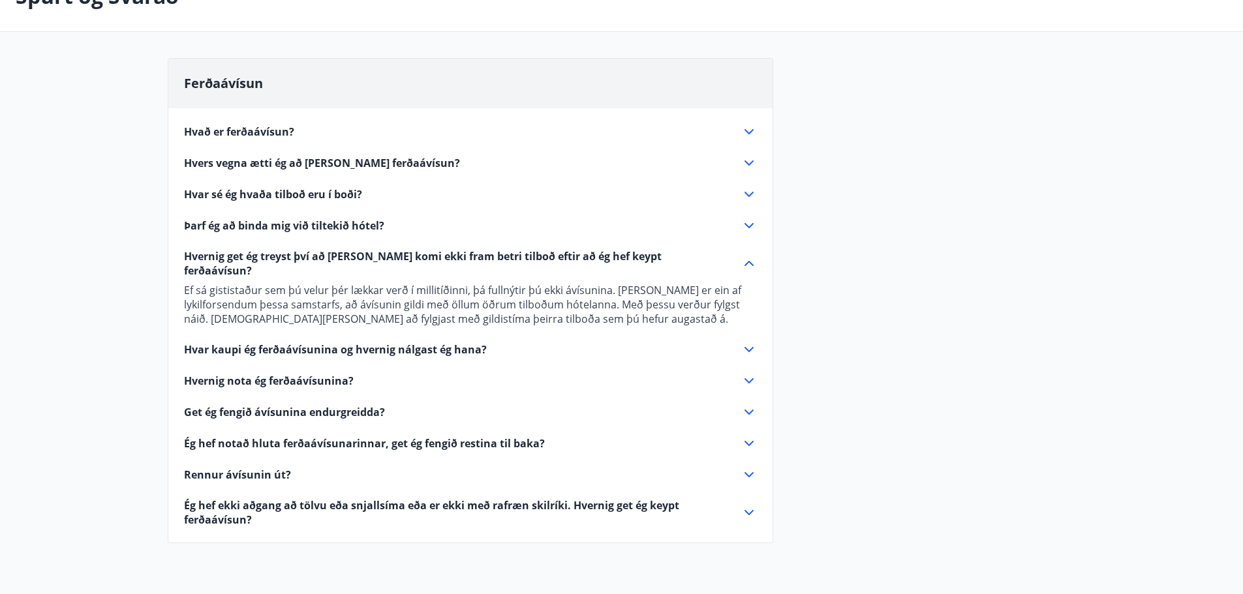
click at [753, 342] on icon at bounding box center [749, 350] width 16 height 16
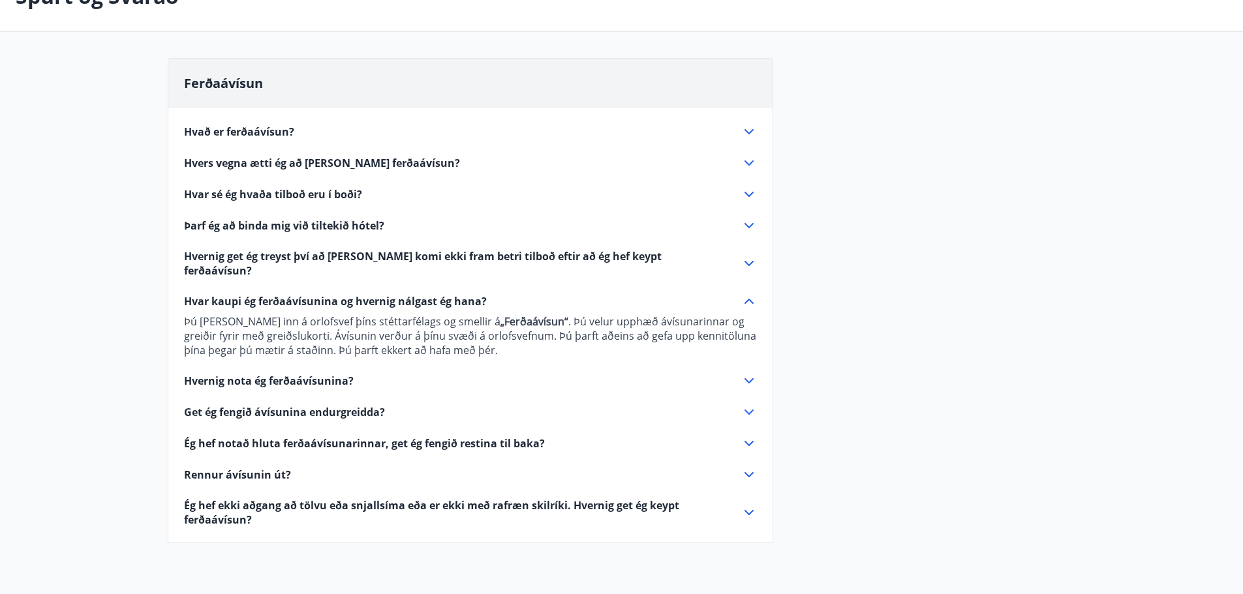
click at [748, 373] on icon at bounding box center [749, 381] width 16 height 16
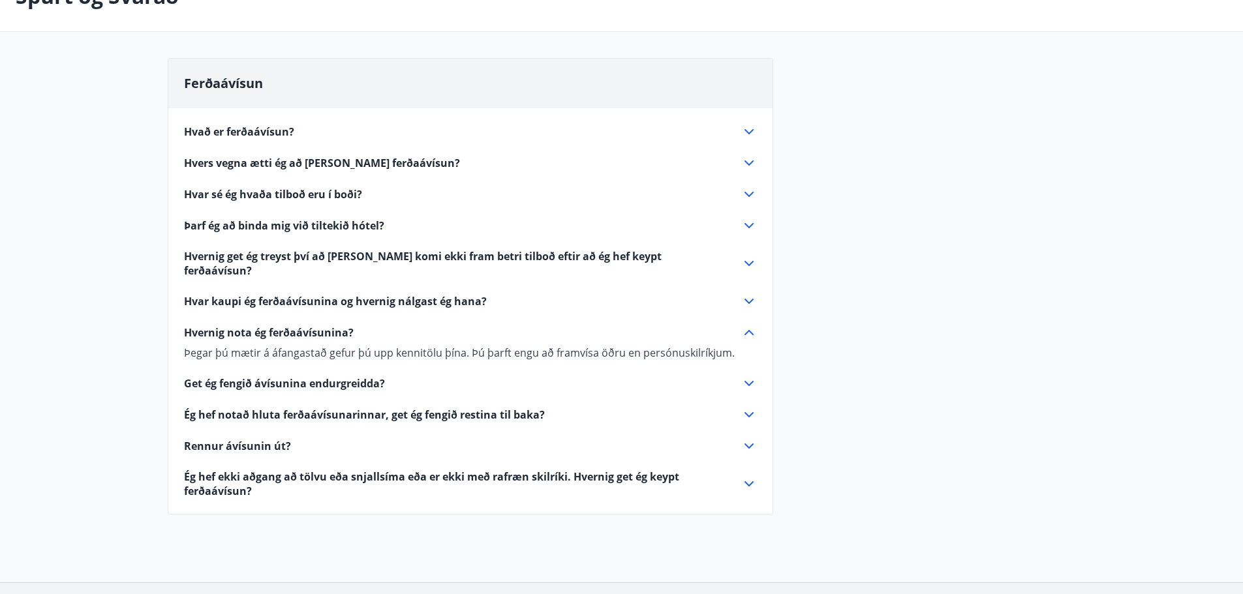
click at [739, 376] on div "Get ég fengið ávísunina endurgreidda?" at bounding box center [462, 383] width 557 height 14
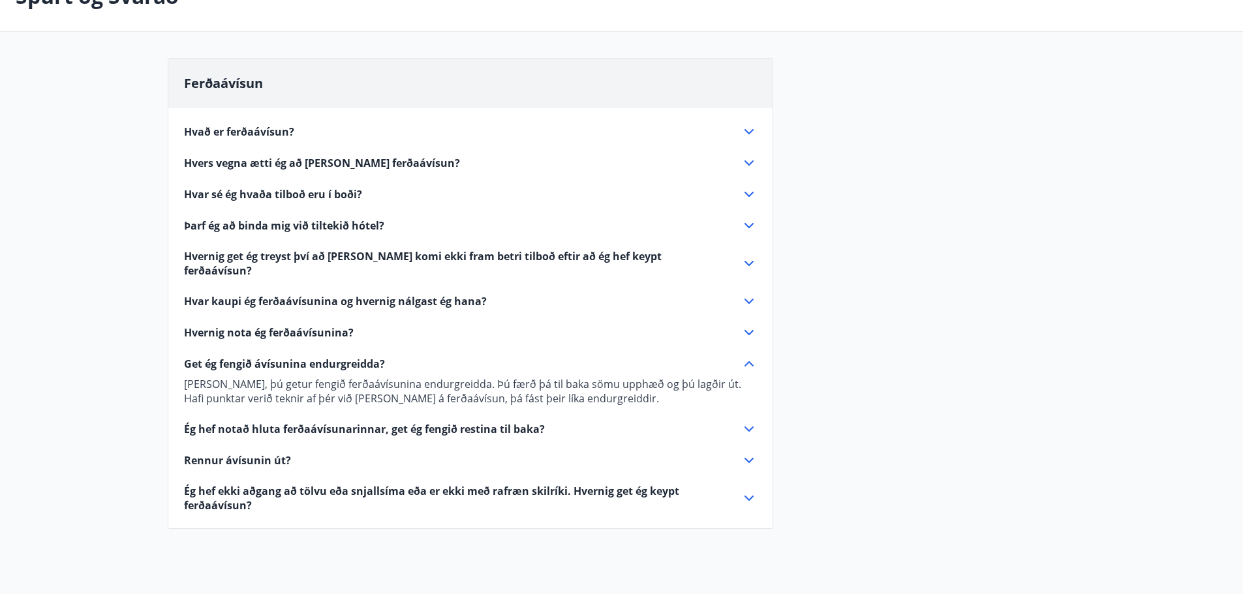
click at [753, 421] on icon at bounding box center [749, 429] width 16 height 16
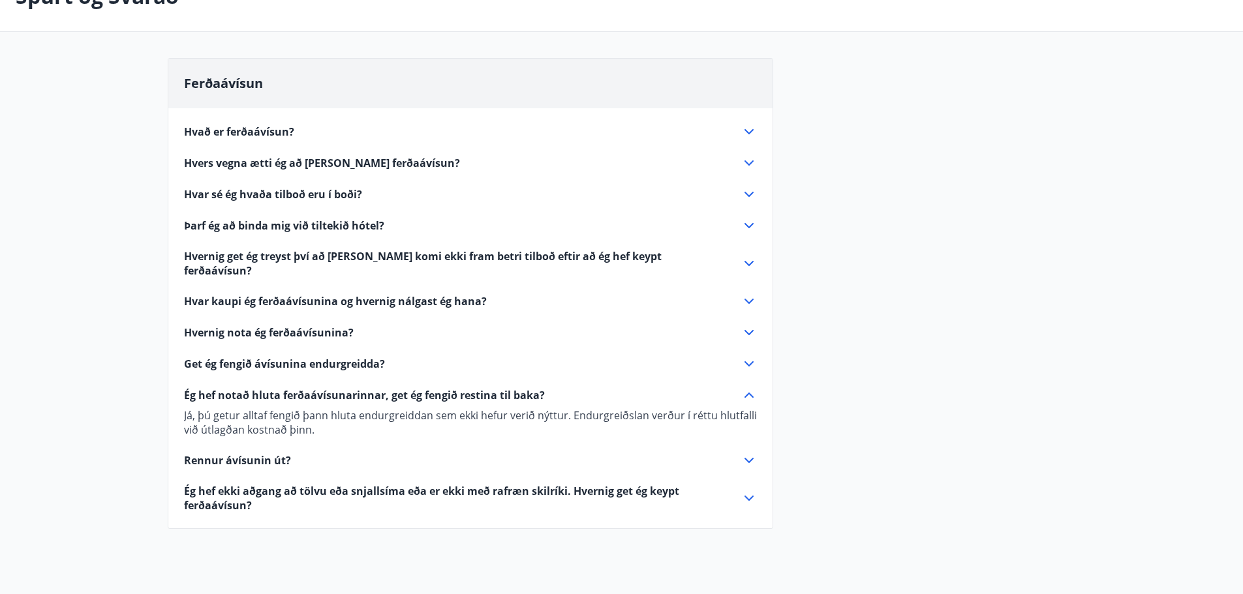
click at [748, 453] on icon at bounding box center [749, 461] width 16 height 16
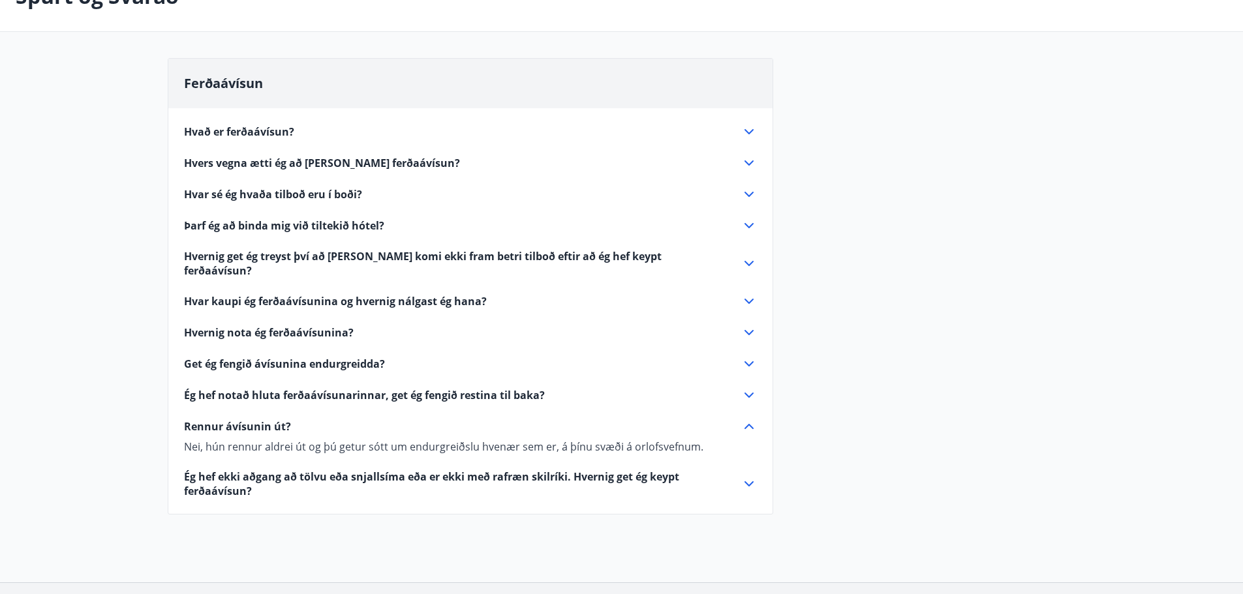
click at [748, 476] on icon at bounding box center [749, 484] width 16 height 16
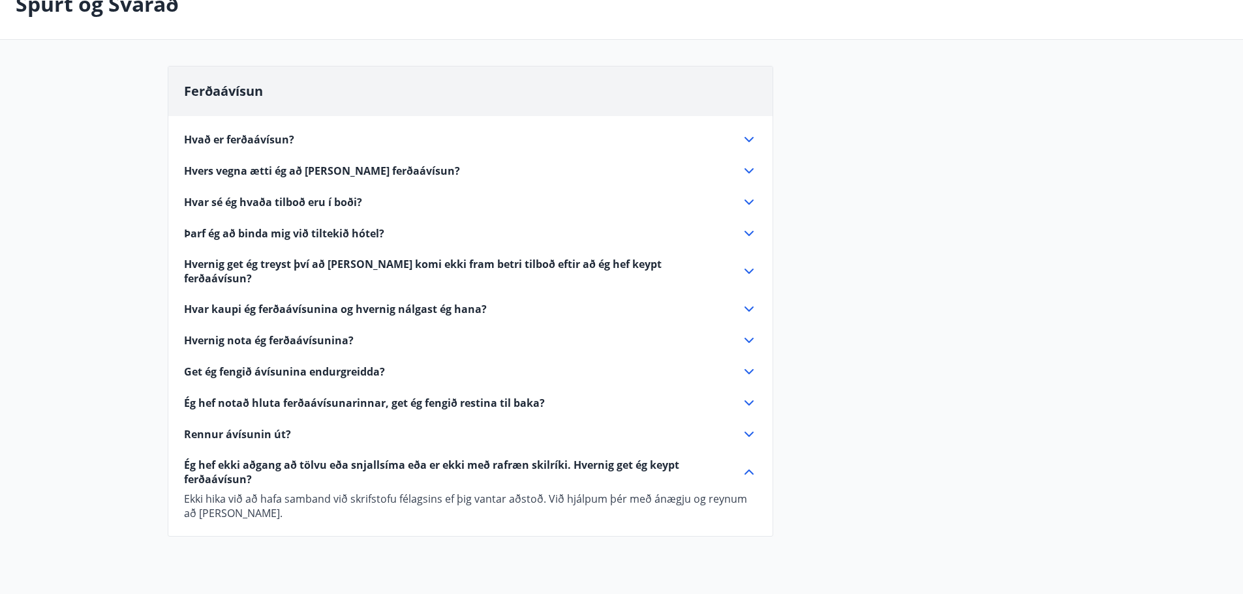
scroll to position [0, 0]
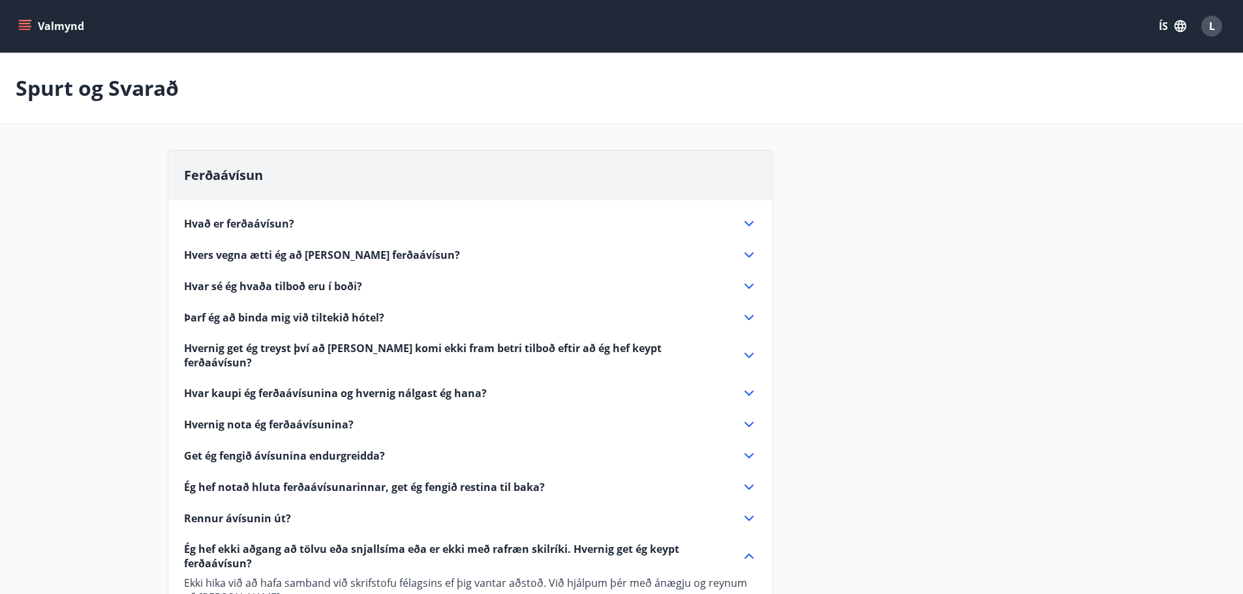
click at [48, 31] on button "Valmynd" at bounding box center [53, 25] width 74 height 23
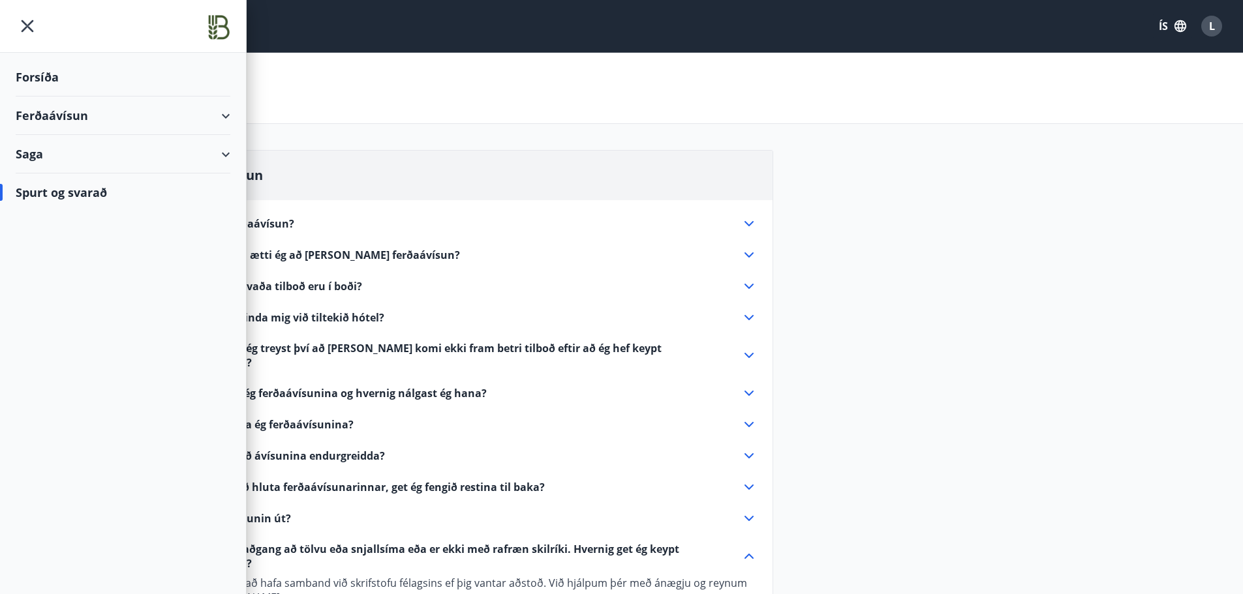
click at [35, 77] on div "Forsíða" at bounding box center [123, 77] width 215 height 38
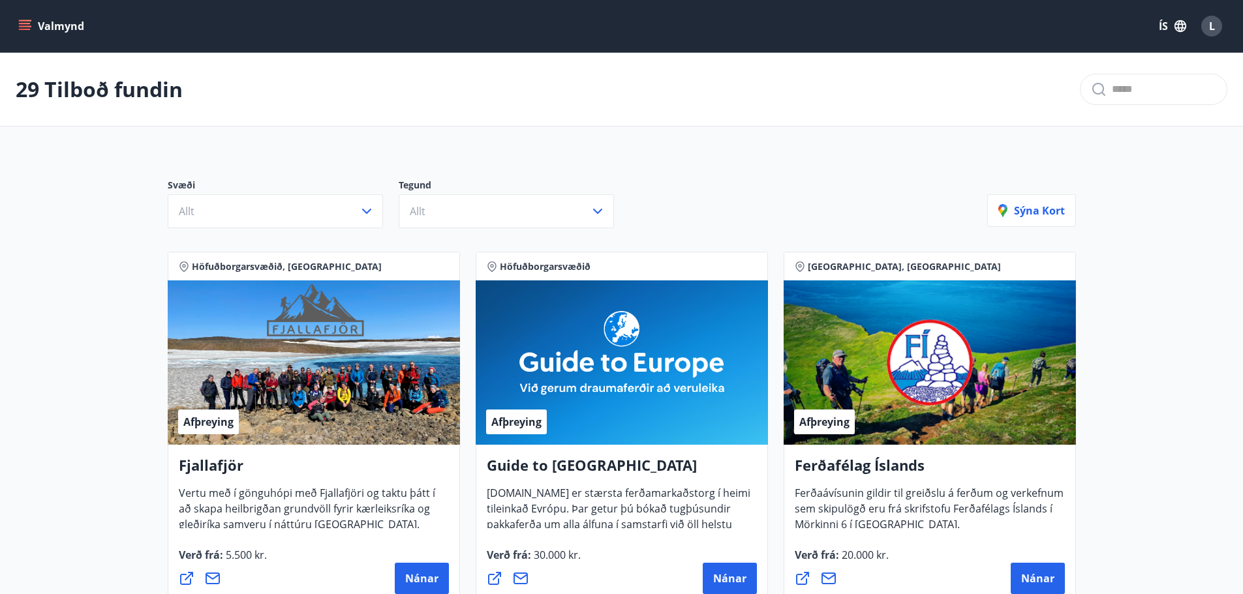
click at [93, 97] on p "29 Tilboð fundin" at bounding box center [99, 89] width 167 height 29
click at [18, 19] on button "Valmynd" at bounding box center [53, 25] width 74 height 23
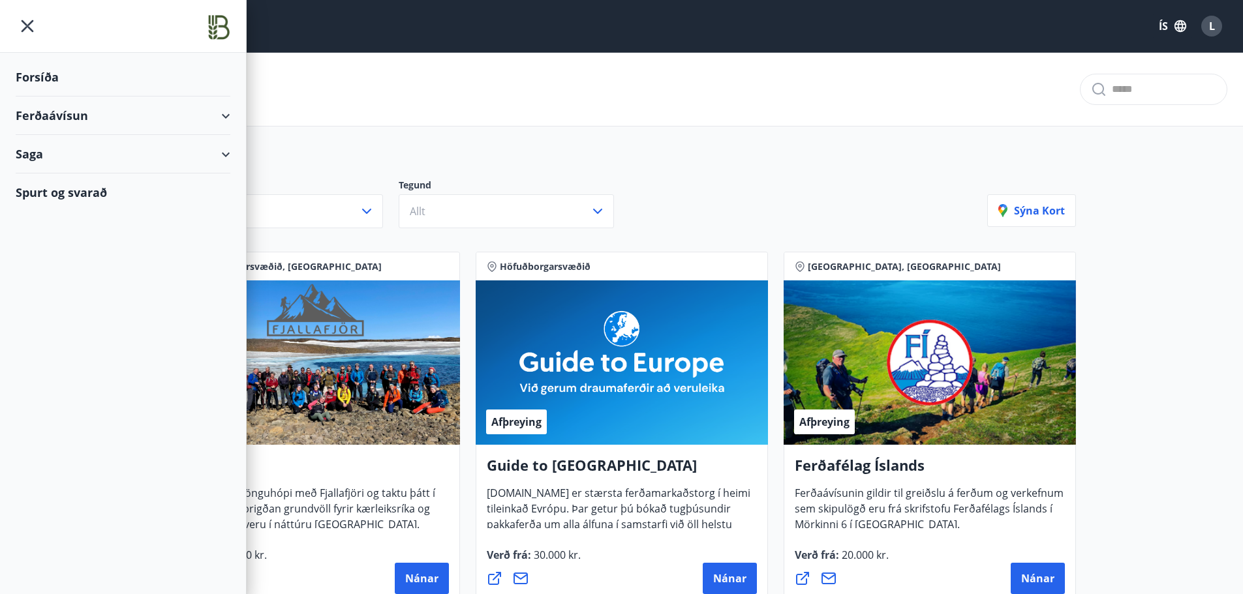
click at [20, 24] on icon "menu" at bounding box center [27, 25] width 23 height 23
